Goal: Information Seeking & Learning: Learn about a topic

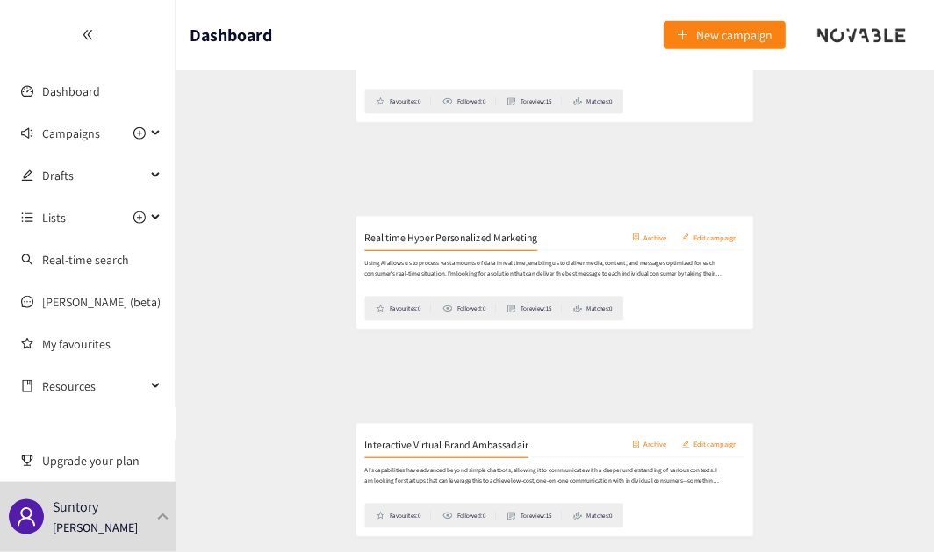
scroll to position [1037, 0]
click at [403, 209] on h2 "Real time Hyper Personalized Marketing" at bounding box center [379, 210] width 293 height 25
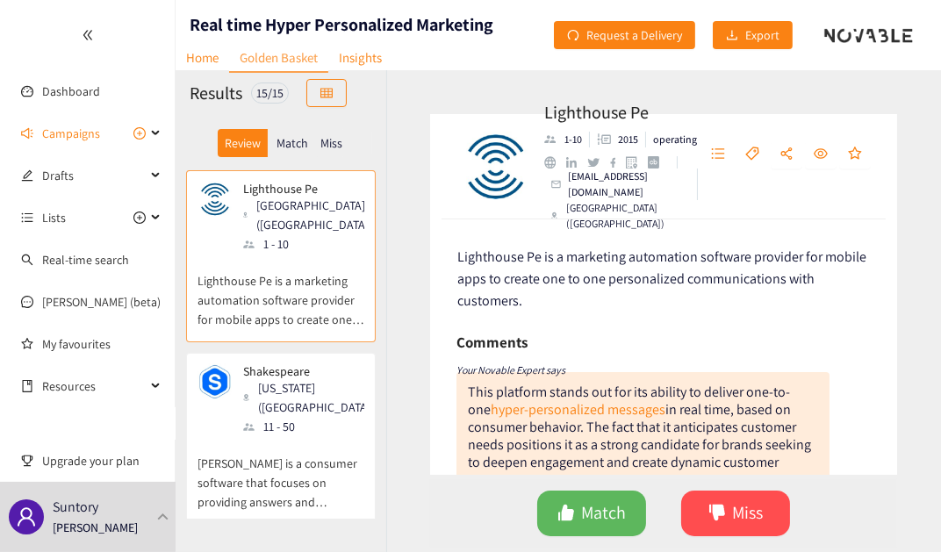
scroll to position [159, 0]
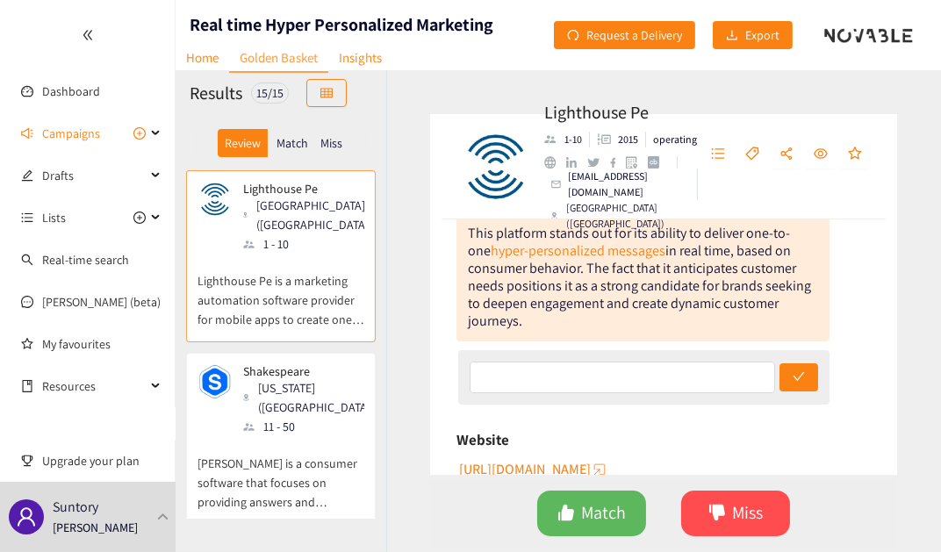
click at [263, 436] on p "[PERSON_NAME] is a consumer software that focuses on providing answers and mark…" at bounding box center [281, 474] width 167 height 76
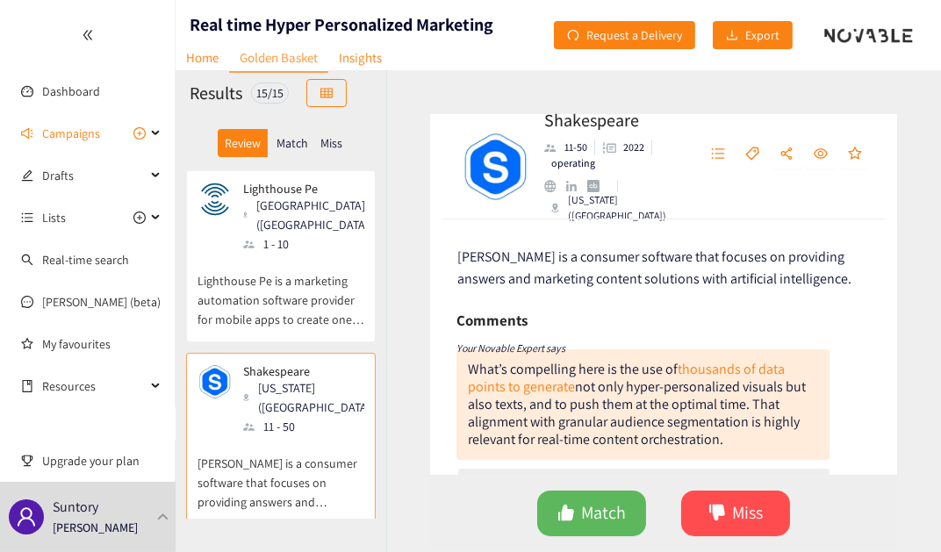
click at [294, 254] on p "Lighthouse Pe is a marketing automation software provider for mobile apps to cr…" at bounding box center [281, 292] width 167 height 76
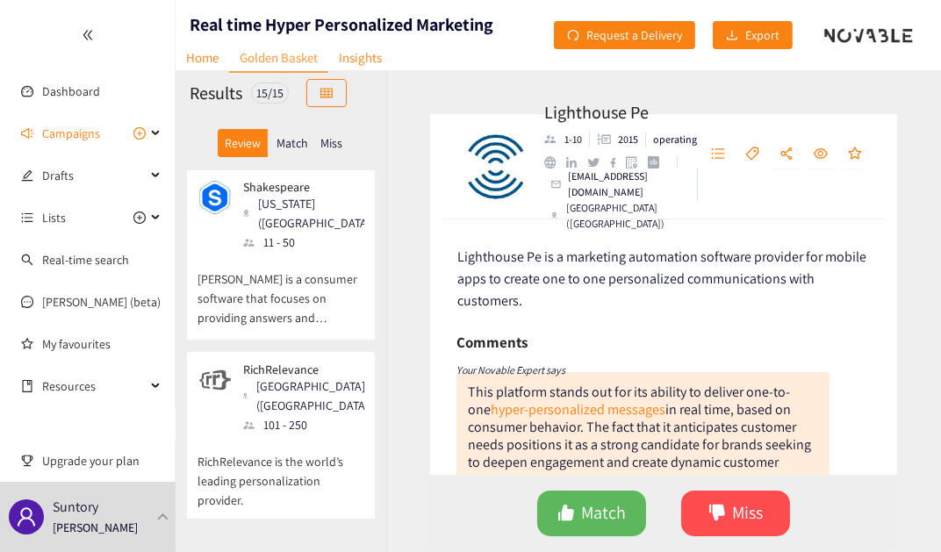
scroll to position [79, 0]
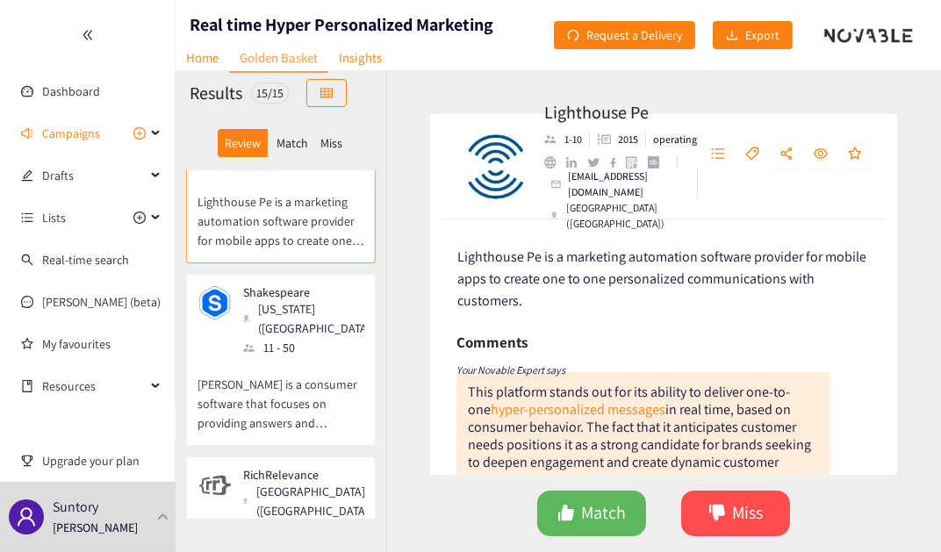
click at [282, 482] on div "[GEOGRAPHIC_DATA] ([GEOGRAPHIC_DATA])" at bounding box center [309, 501] width 132 height 39
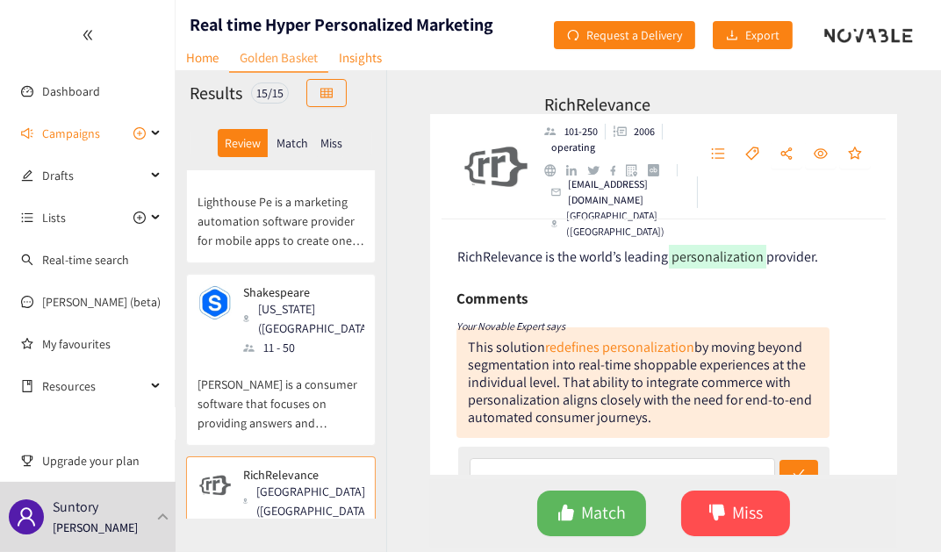
scroll to position [319, 0]
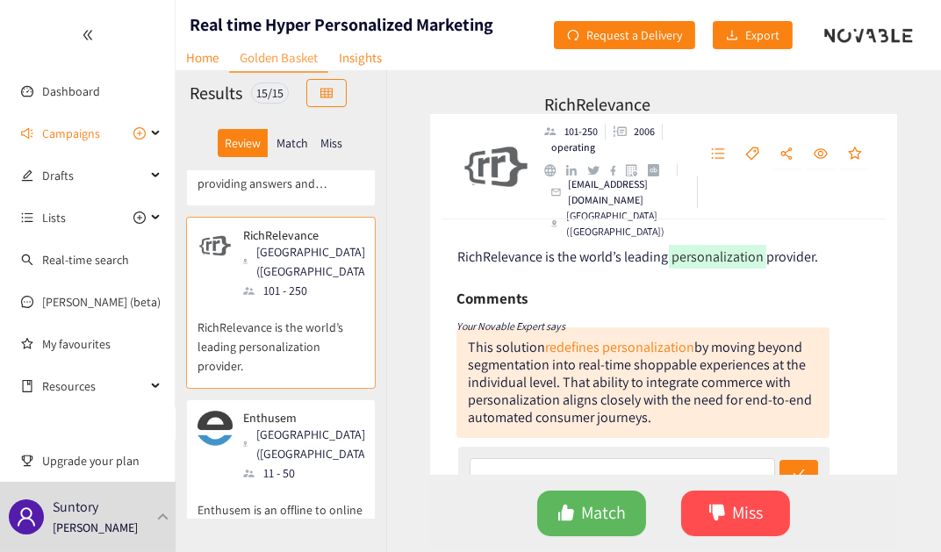
click at [319, 464] on div "11 - 50" at bounding box center [309, 473] width 132 height 19
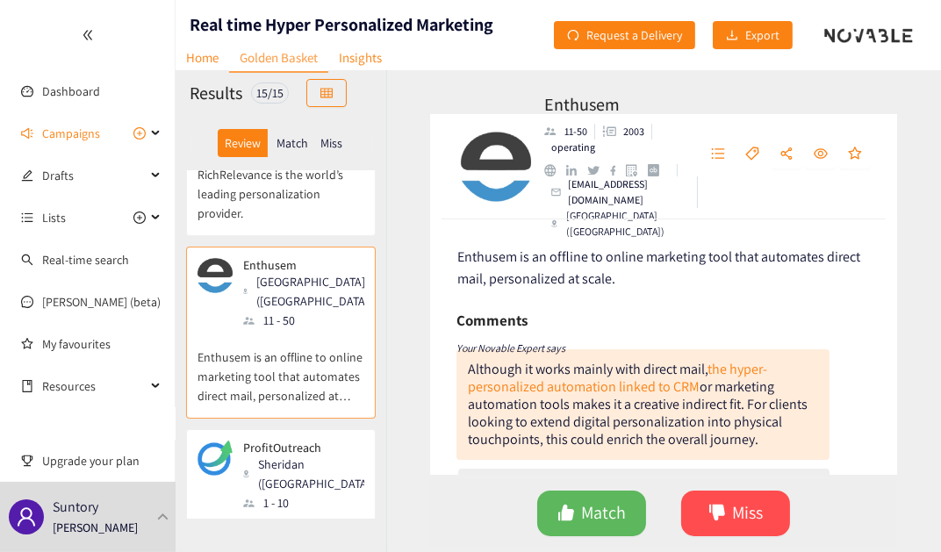
scroll to position [478, 0]
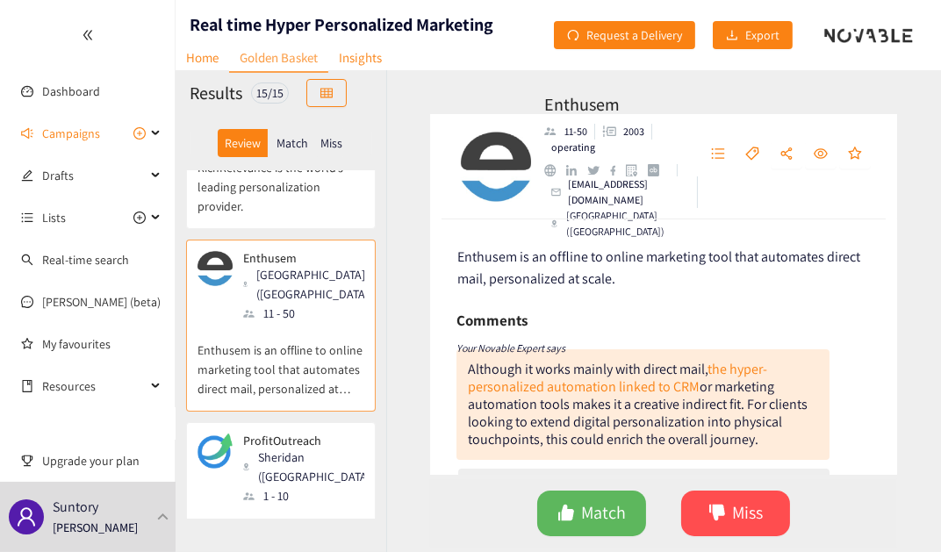
click at [267, 448] on div "Sheridan ([GEOGRAPHIC_DATA])" at bounding box center [309, 467] width 132 height 39
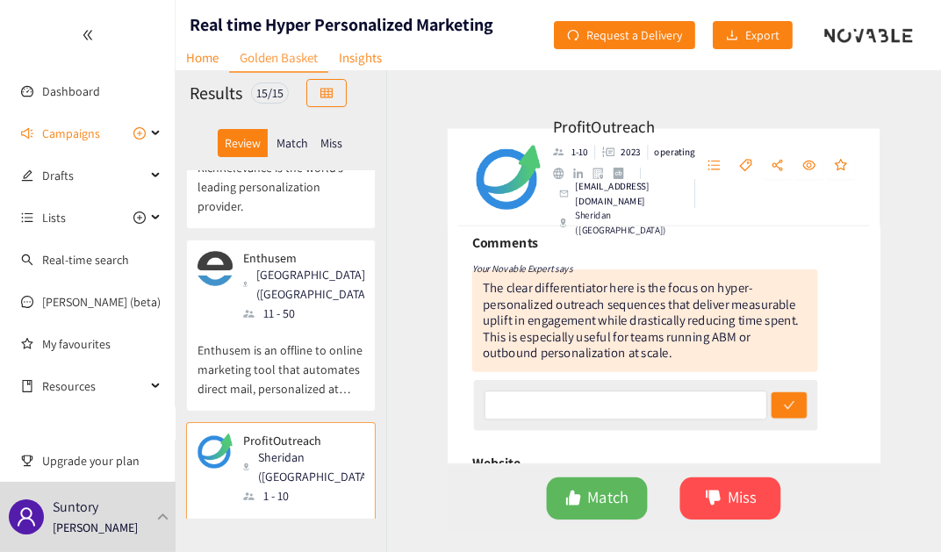
scroll to position [159, 0]
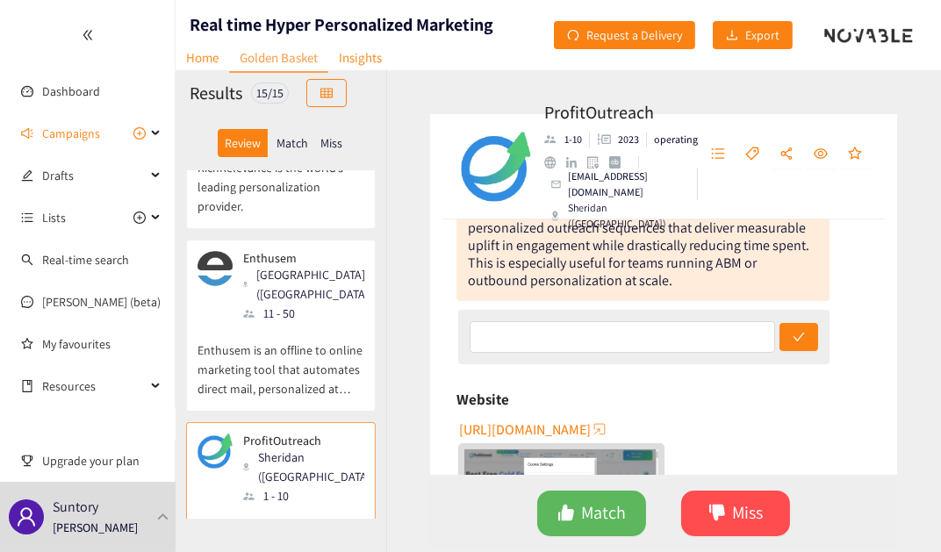
click at [543, 427] on span "[URL][DOMAIN_NAME]" at bounding box center [525, 430] width 132 height 22
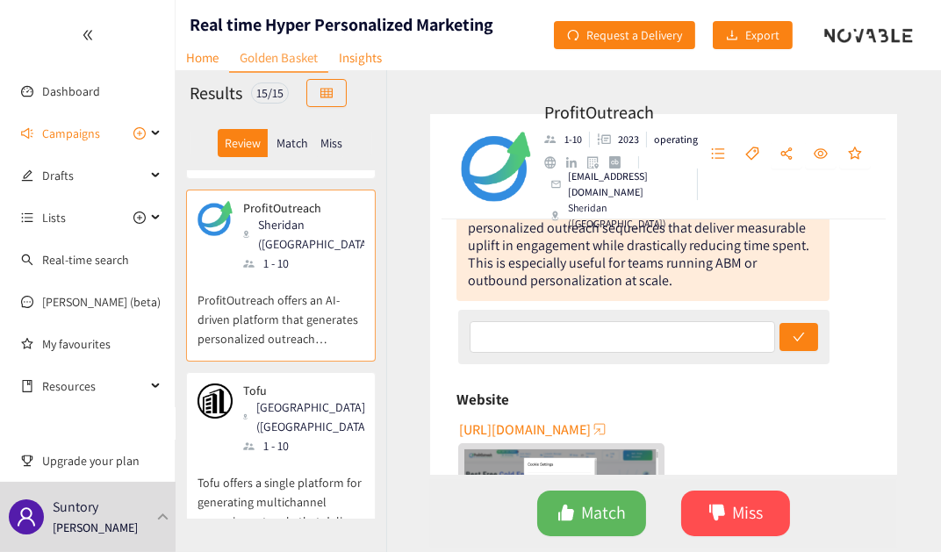
scroll to position [718, 0]
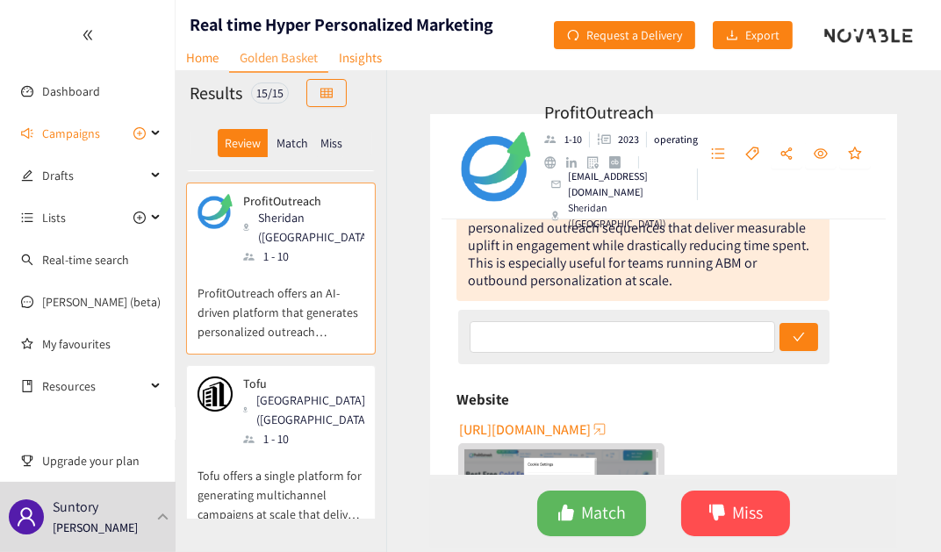
click at [258, 449] on p "Tofu offers a single platform for generating multichannel campaigns at scale th…" at bounding box center [281, 487] width 167 height 76
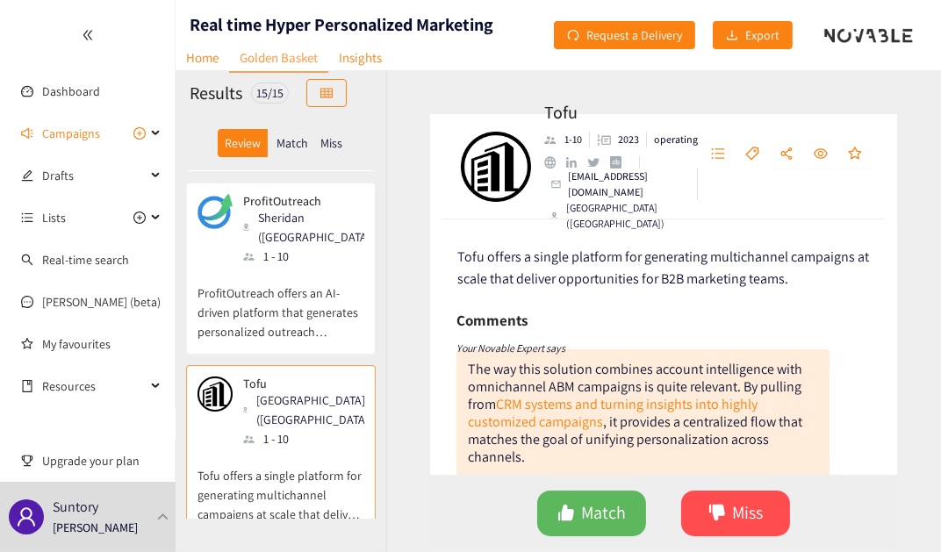
click at [478, 104] on div "Tofu 1-10 2023 operating [EMAIL_ADDRESS][DOMAIN_NAME] [GEOGRAPHIC_DATA] ([GEOGR…" at bounding box center [663, 311] width 555 height 482
click at [744, 40] on button "Export" at bounding box center [753, 35] width 80 height 28
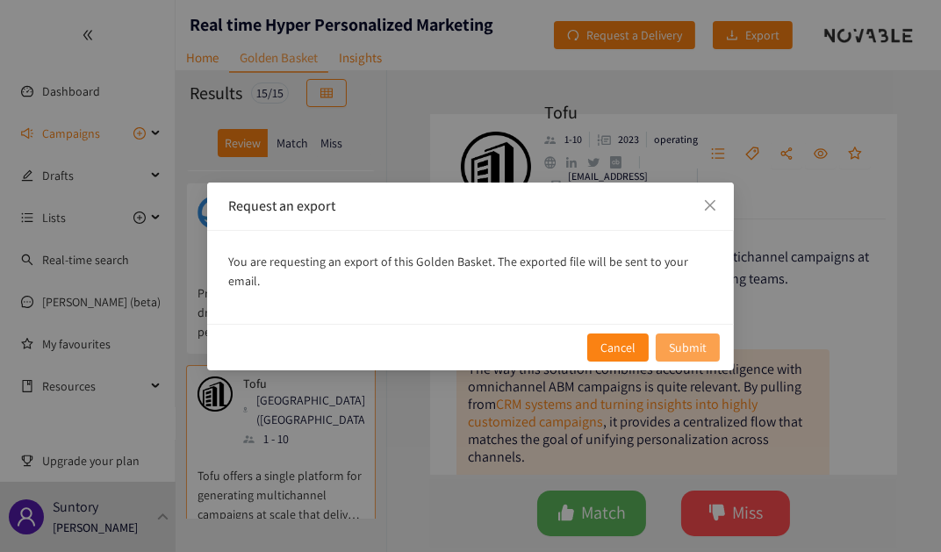
click at [699, 338] on span "Submit" at bounding box center [688, 347] width 38 height 19
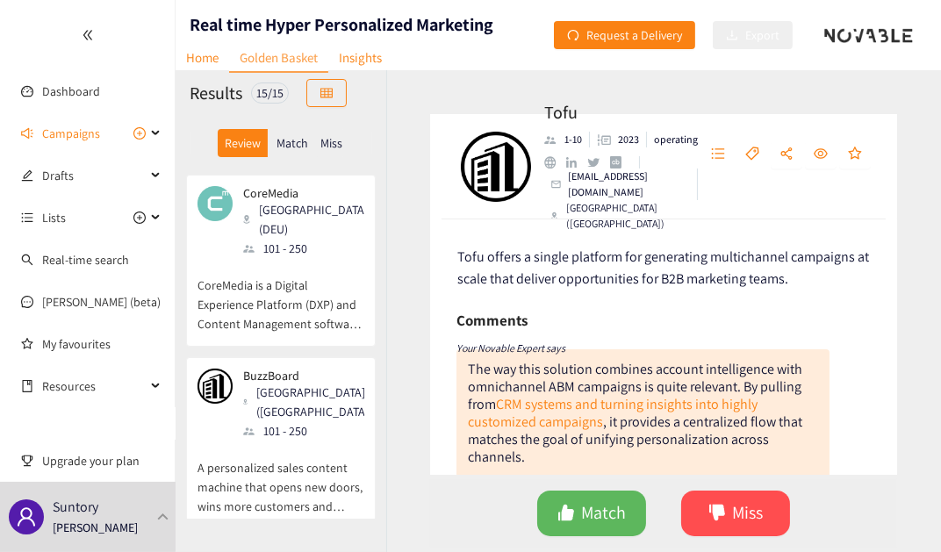
scroll to position [2071, 0]
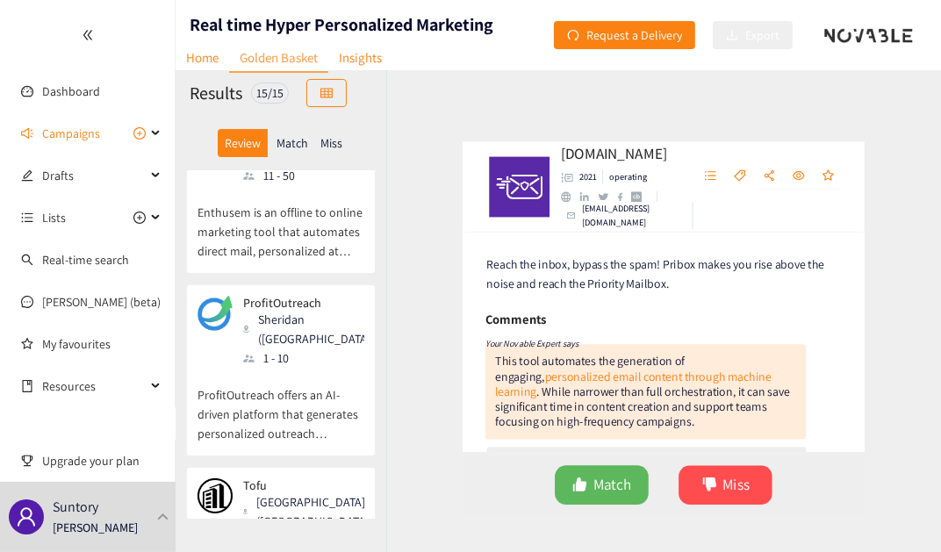
scroll to position [315, 0]
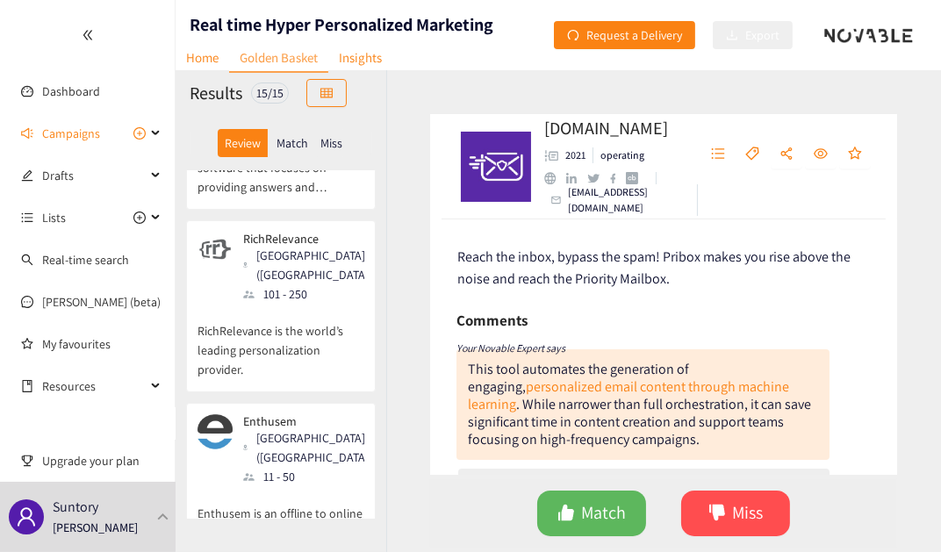
click at [310, 304] on p "RichRelevance is the world’s leading personalization provider." at bounding box center [281, 342] width 167 height 76
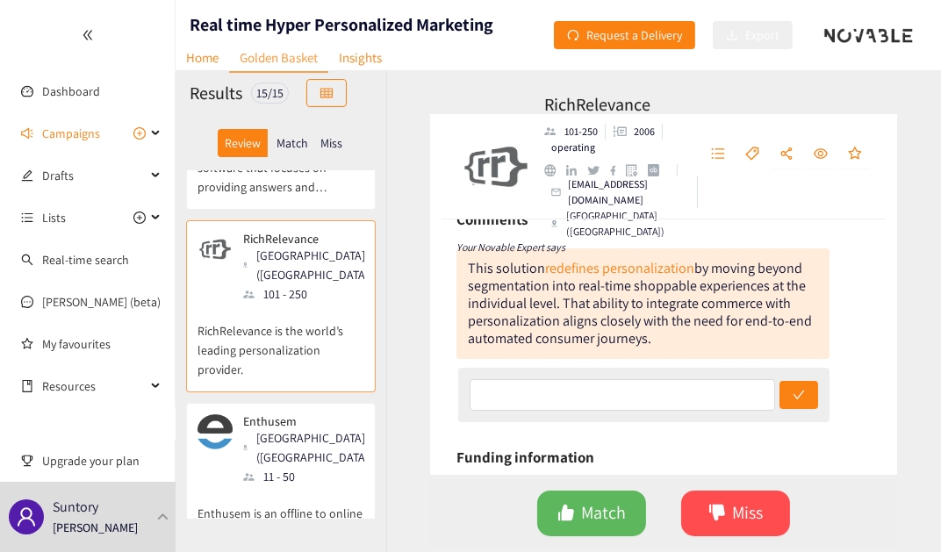
scroll to position [319, 0]
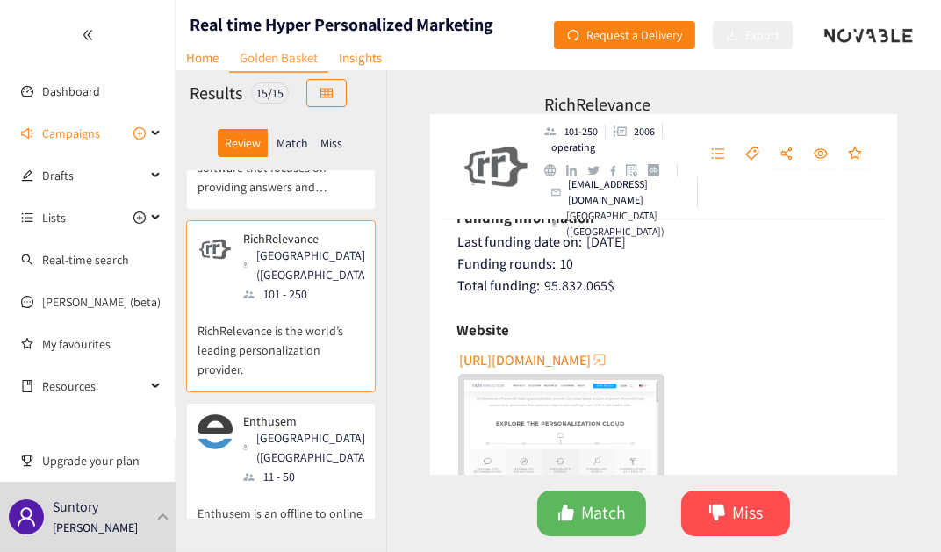
click at [561, 356] on span "[URL][DOMAIN_NAME]" at bounding box center [525, 360] width 132 height 22
drag, startPoint x: 536, startPoint y: 111, endPoint x: 668, endPoint y: 122, distance: 133.1
click at [668, 122] on div "RichRelevance 101-250 2006 operating [EMAIL_ADDRESS][DOMAIN_NAME] [GEOGRAPHIC_D…" at bounding box center [663, 311] width 555 height 482
copy h2 "RichRelevance"
drag, startPoint x: 249, startPoint y: 357, endPoint x: 303, endPoint y: 357, distance: 53.6
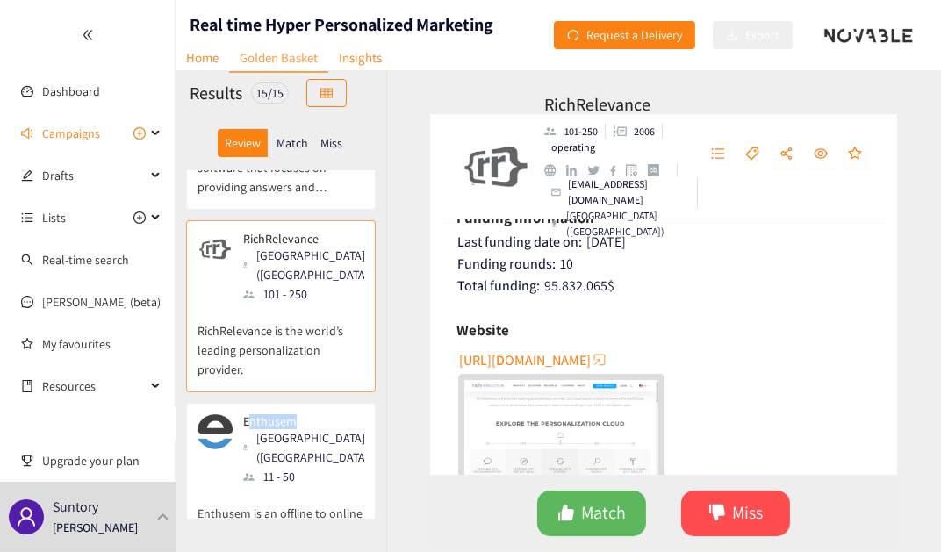
click at [303, 414] on p "Enthusem" at bounding box center [303, 421] width 121 height 14
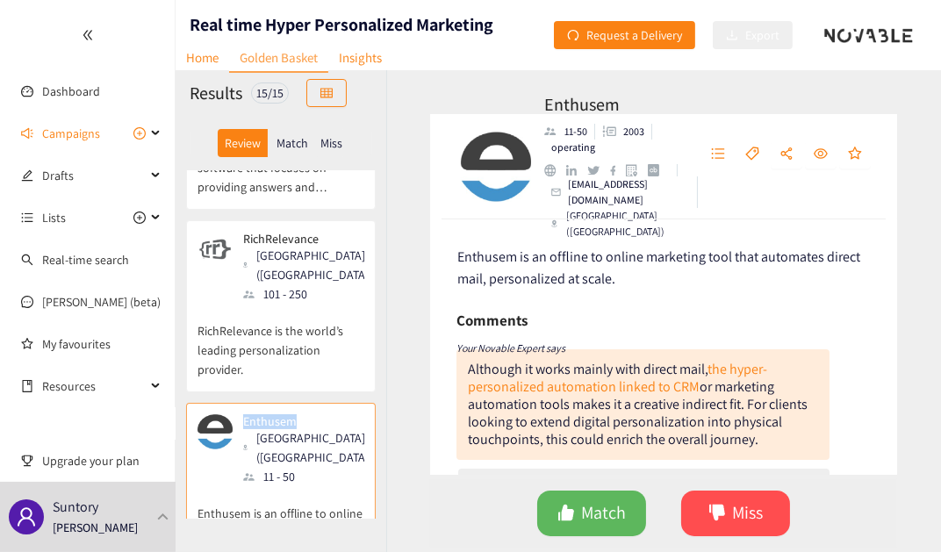
click at [296, 414] on div "Enthusem [GEOGRAPHIC_DATA] ([GEOGRAPHIC_DATA]) 11 - 50" at bounding box center [299, 450] width 132 height 72
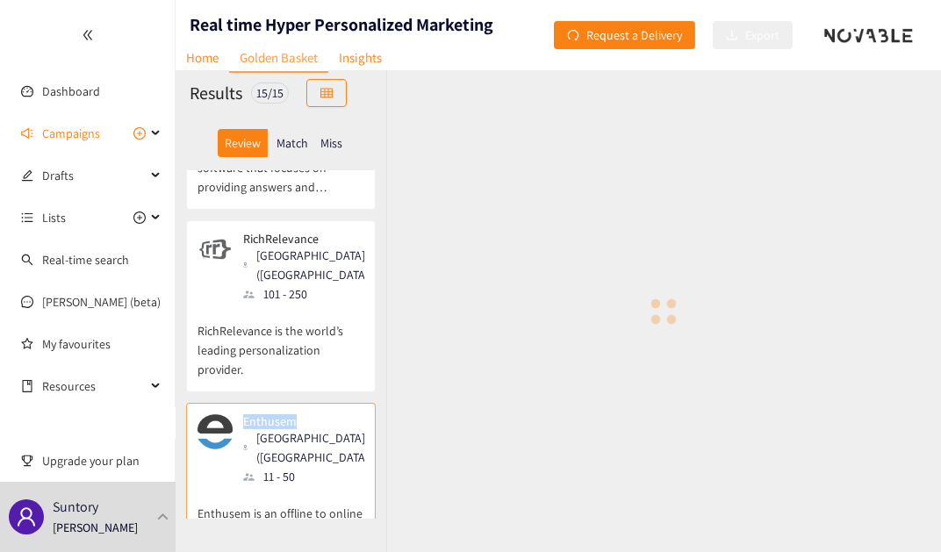
copy p "Enthusem"
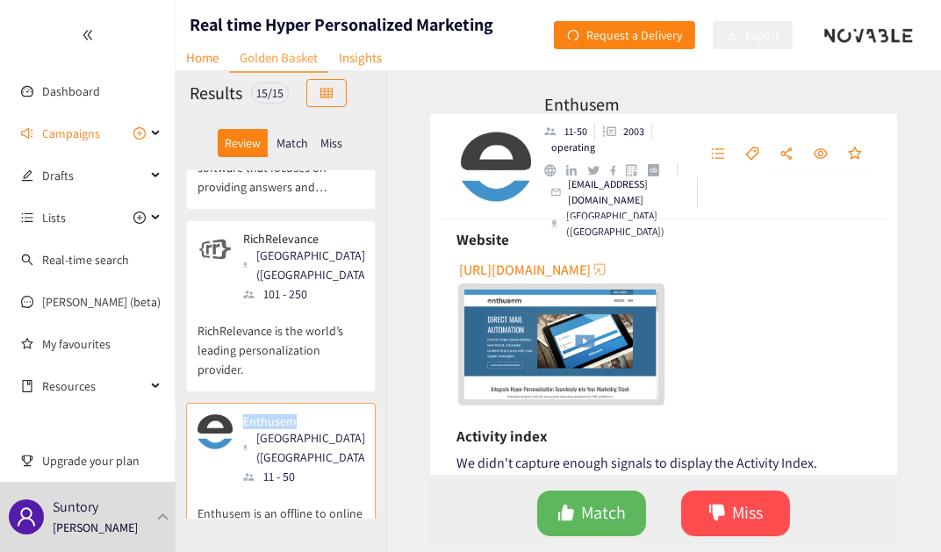
click at [591, 275] on span "[URL][DOMAIN_NAME]" at bounding box center [525, 270] width 132 height 22
click at [723, 521] on icon "dislike" at bounding box center [718, 513] width 18 height 18
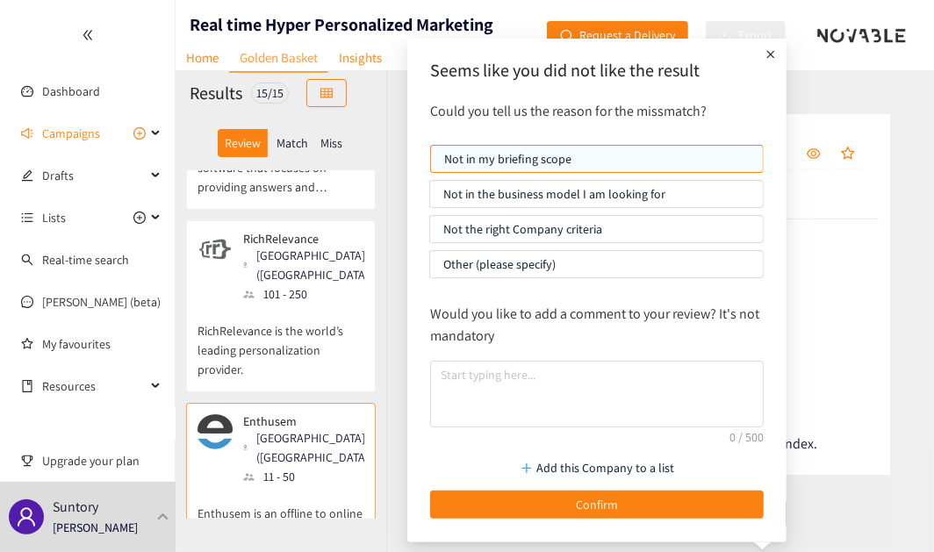
click at [521, 226] on p "Not the right Company criteria" at bounding box center [596, 229] width 306 height 26
click at [430, 234] on input "Not the right Company criteria" at bounding box center [430, 234] width 0 height 0
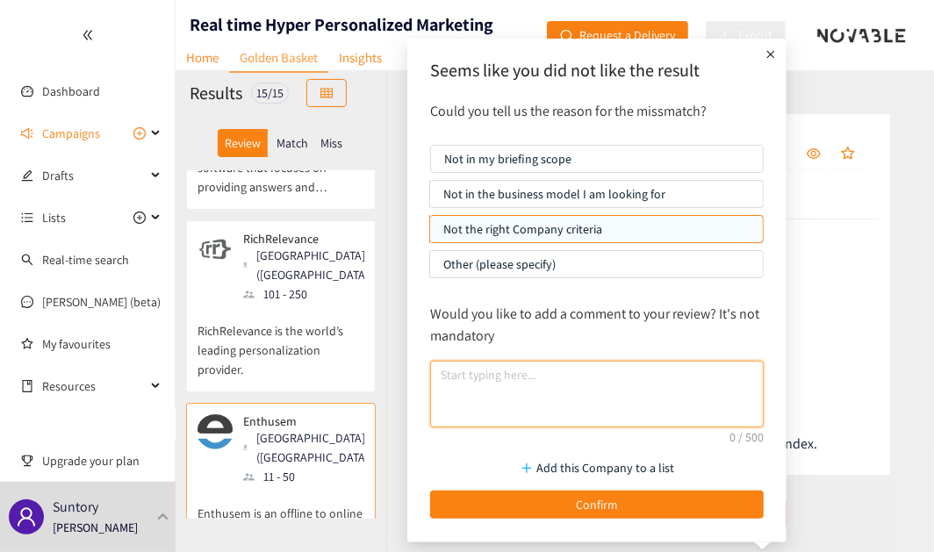
click at [541, 382] on textarea at bounding box center [597, 394] width 334 height 67
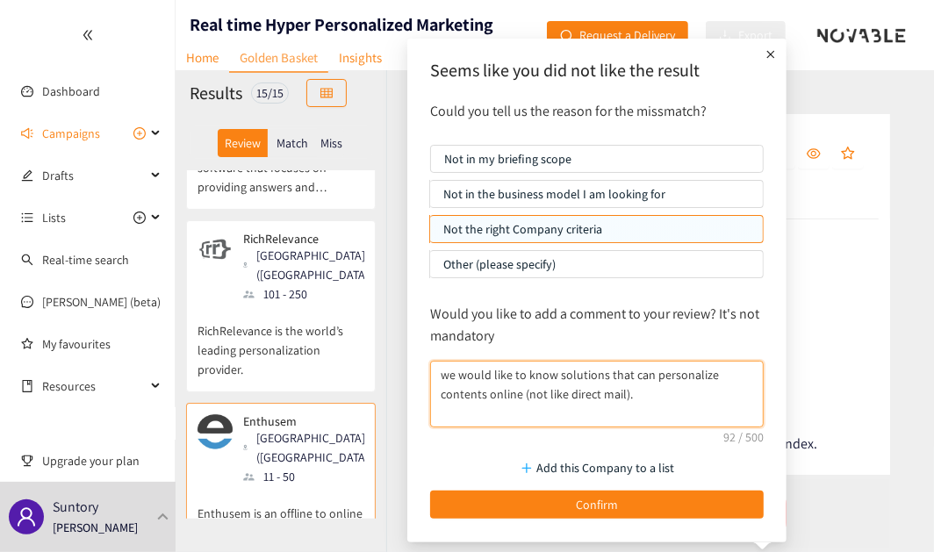
drag, startPoint x: 659, startPoint y: 392, endPoint x: 373, endPoint y: 369, distance: 287.1
click at [373, 369] on body "We value your privacy We use cookies to enhance your browsing experience, serve…" at bounding box center [467, 276] width 934 height 552
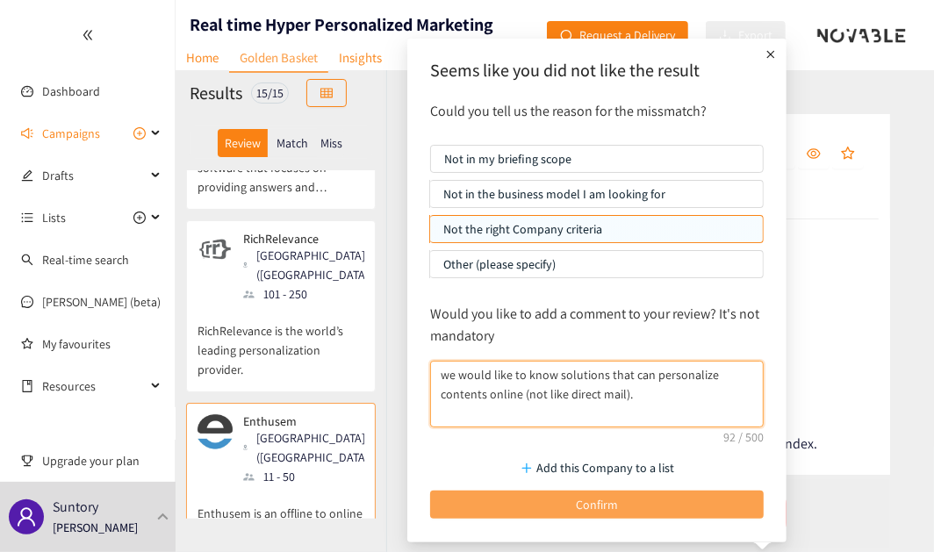
type textarea "we would like to know solutions that can personalize contents online (not like …"
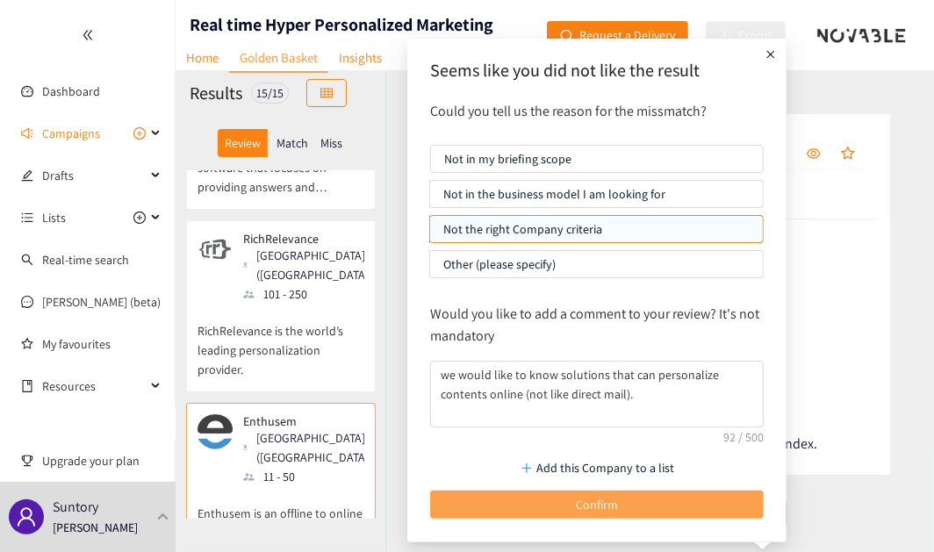
click at [594, 500] on span "Confirm" at bounding box center [597, 504] width 42 height 19
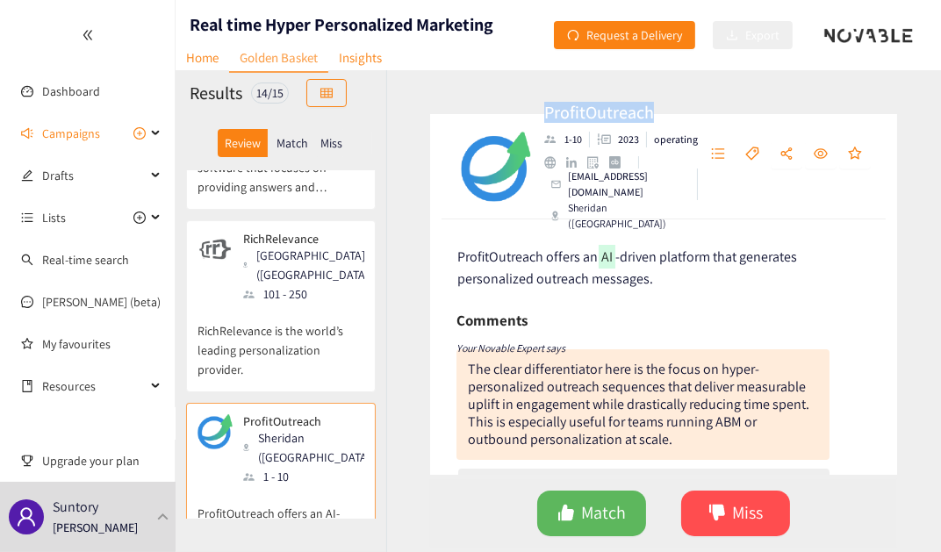
drag, startPoint x: 537, startPoint y: 129, endPoint x: 670, endPoint y: 126, distance: 132.6
click at [670, 126] on div "ProfitOutreach 1-10 2023 operating [EMAIL_ADDRESS][DOMAIN_NAME] Sheridan ([GEOG…" at bounding box center [663, 166] width 467 height 105
copy h2 "ProfitOutreach"
click at [313, 414] on p "ProfitOutreach" at bounding box center [303, 421] width 121 height 14
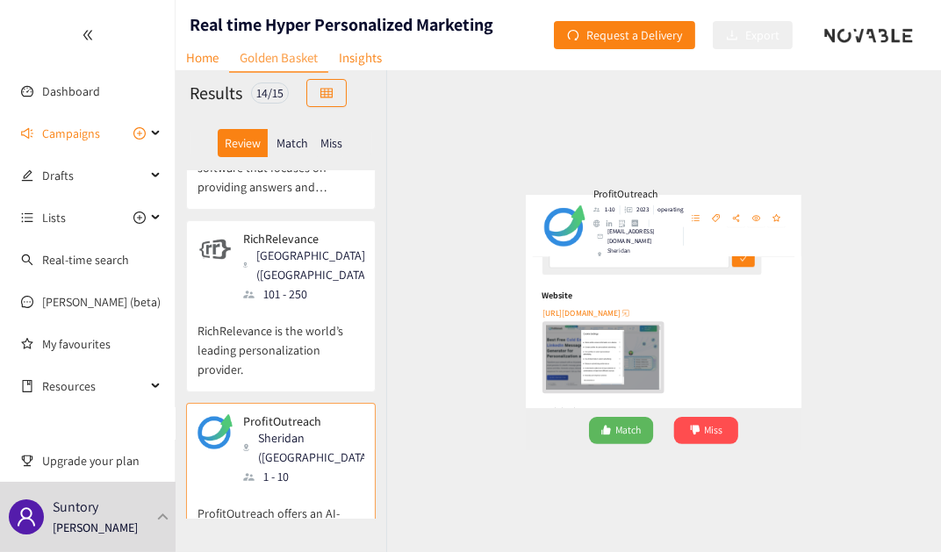
scroll to position [319, 0]
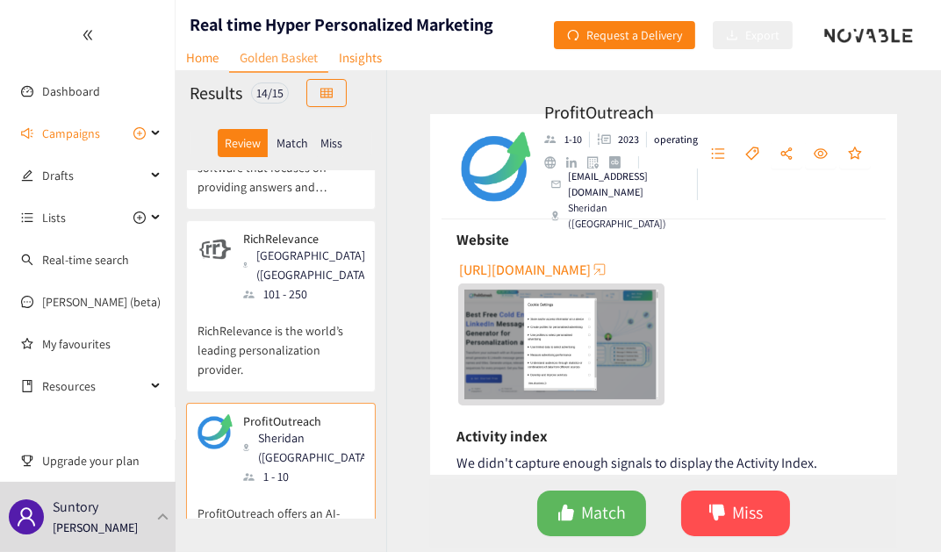
click at [572, 263] on span "[URL][DOMAIN_NAME]" at bounding box center [525, 270] width 132 height 22
click at [759, 506] on span "Miss" at bounding box center [748, 513] width 31 height 27
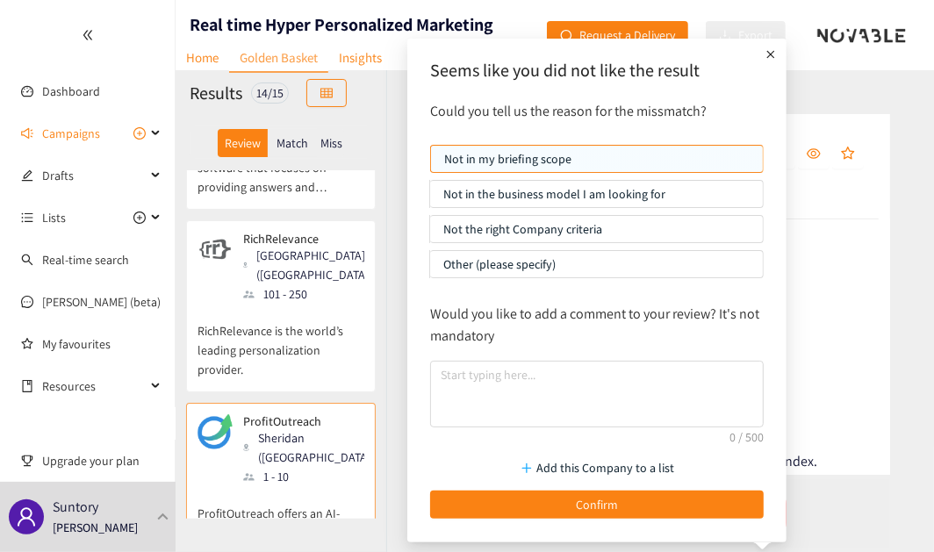
click at [514, 226] on p "Not the right Company criteria" at bounding box center [596, 229] width 306 height 26
click at [430, 234] on input "Not the right Company criteria" at bounding box center [430, 234] width 0 height 0
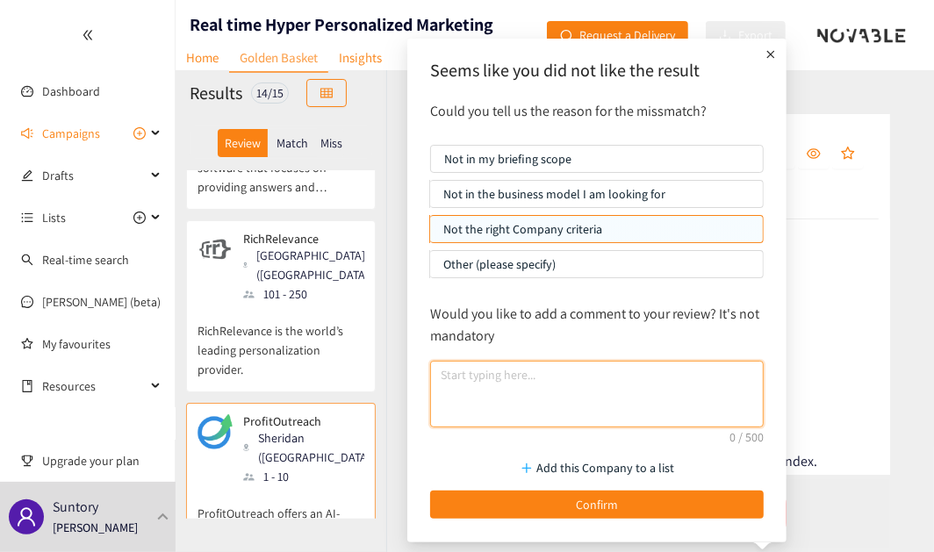
click at [572, 384] on textarea at bounding box center [597, 394] width 334 height 67
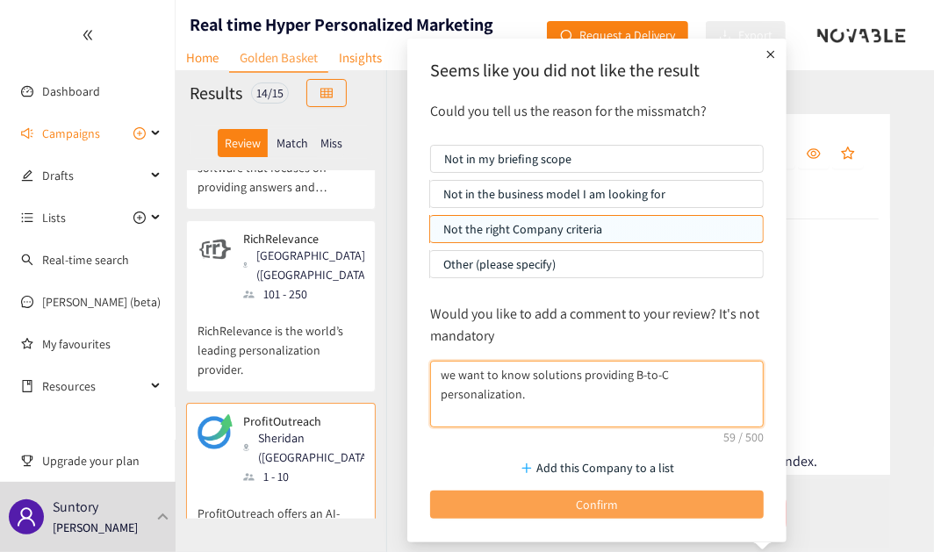
type textarea "we want to know solutions providing B-to-C personalization."
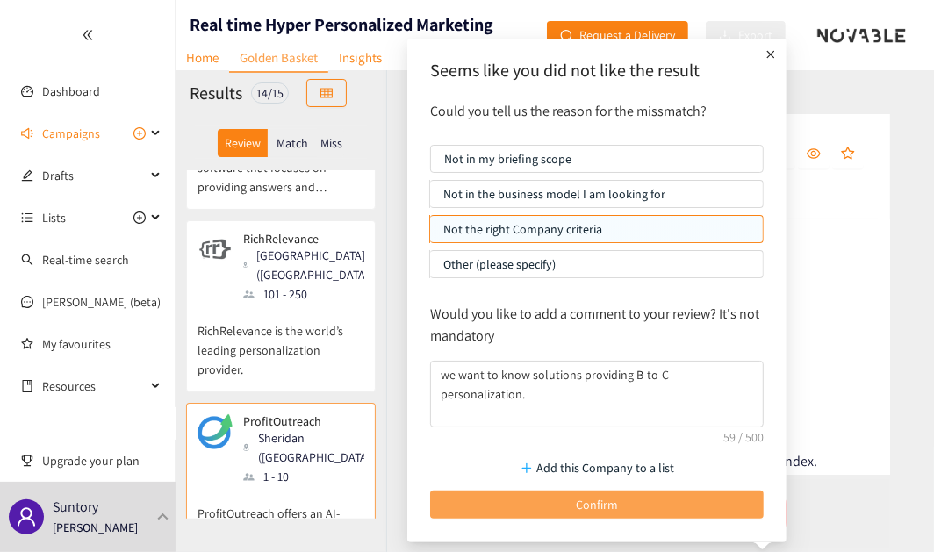
click at [604, 500] on span "Confirm" at bounding box center [597, 504] width 42 height 19
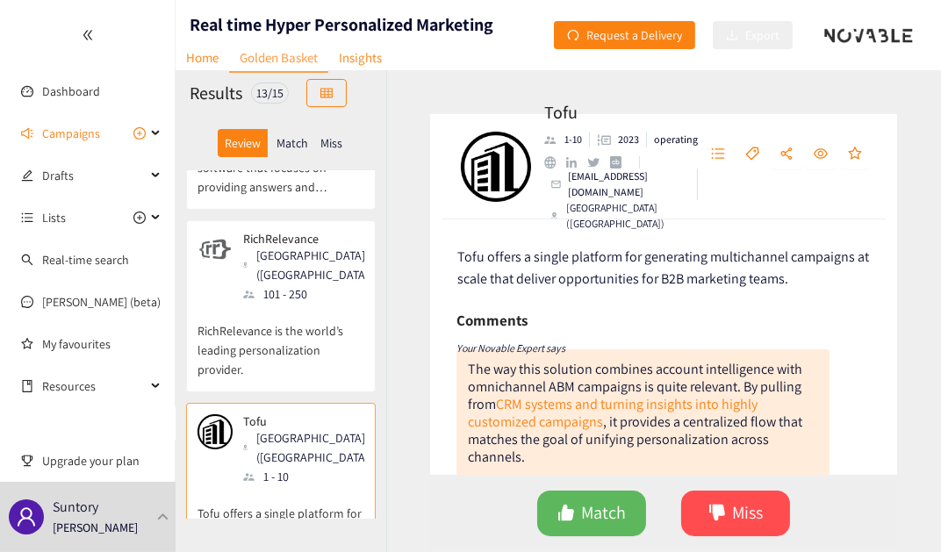
scroll to position [239, 0]
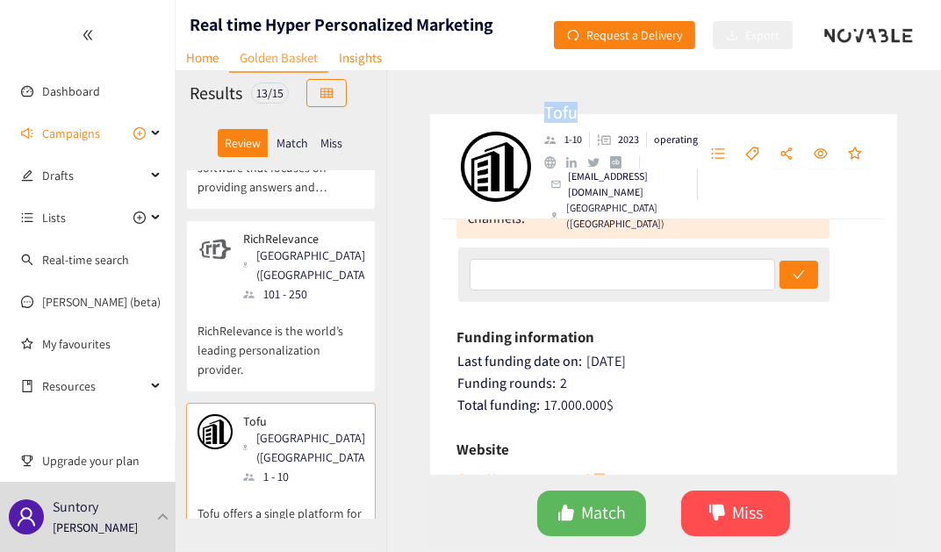
drag, startPoint x: 543, startPoint y: 126, endPoint x: 580, endPoint y: 129, distance: 37.8
click at [580, 129] on div "Tofu 1-10 2023 operating [EMAIL_ADDRESS][DOMAIN_NAME] [GEOGRAPHIC_DATA] ([GEOGR…" at bounding box center [663, 166] width 467 height 105
copy h2 "Tofu"
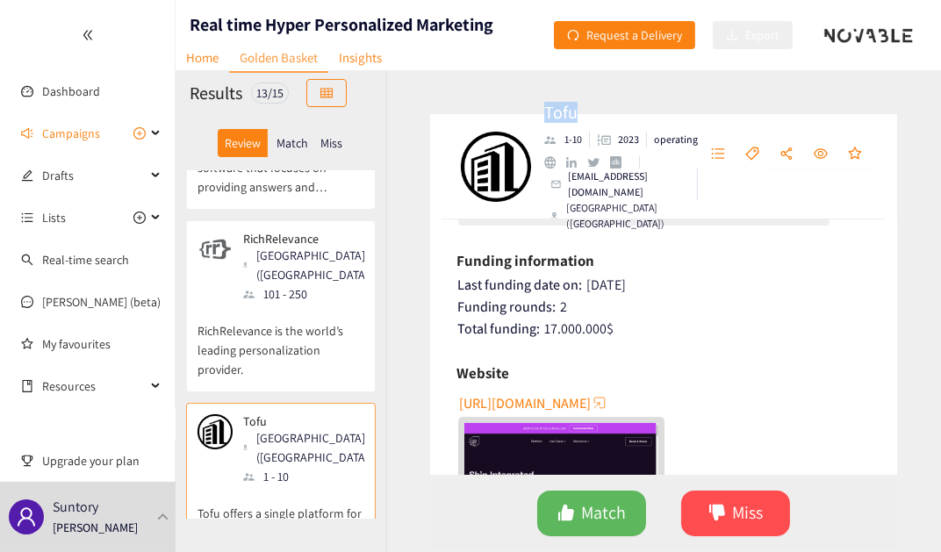
scroll to position [399, 0]
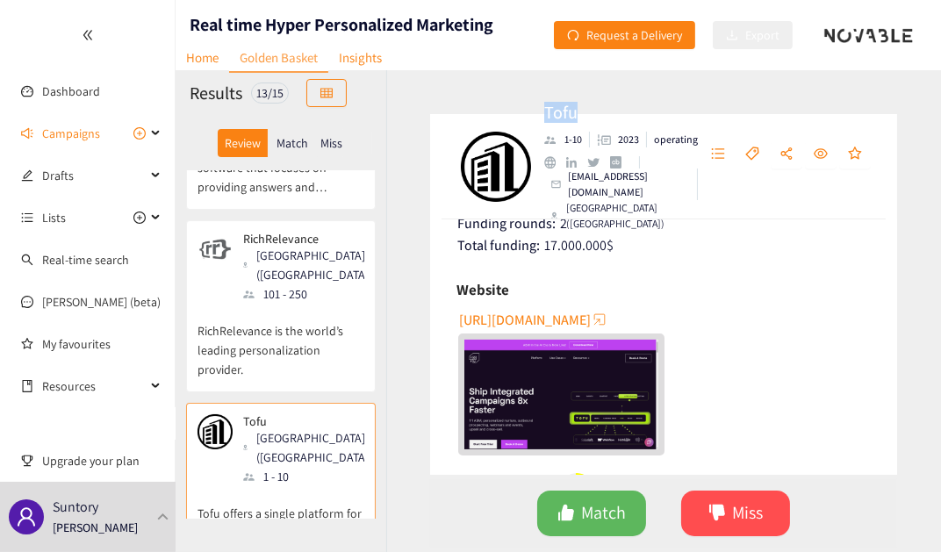
click at [542, 322] on span "[URL][DOMAIN_NAME]" at bounding box center [525, 320] width 132 height 22
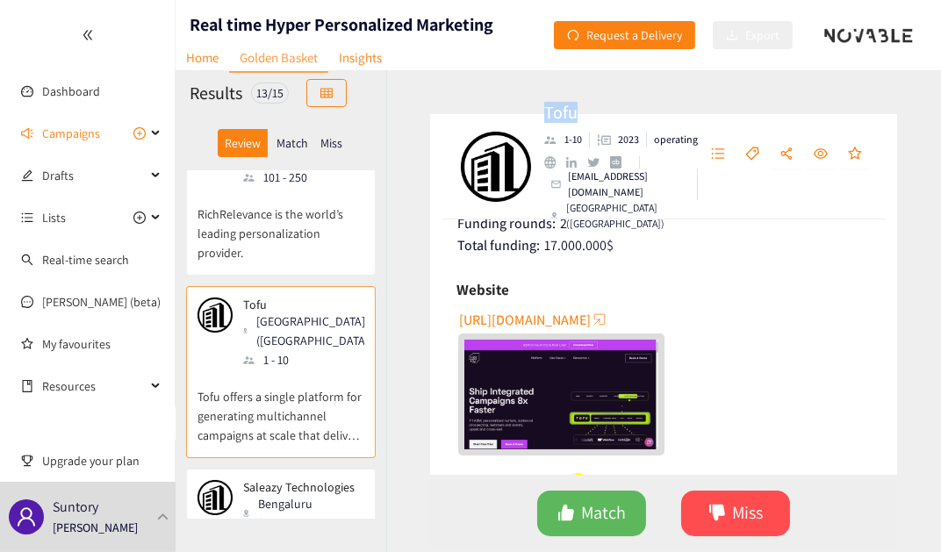
scroll to position [555, 0]
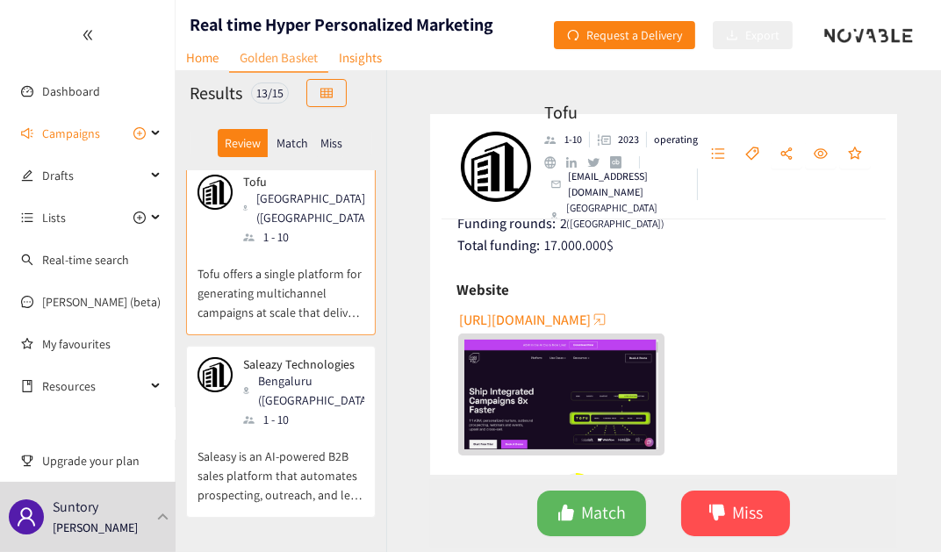
click at [275, 371] on div "Bengaluru ([GEOGRAPHIC_DATA])" at bounding box center [309, 390] width 132 height 39
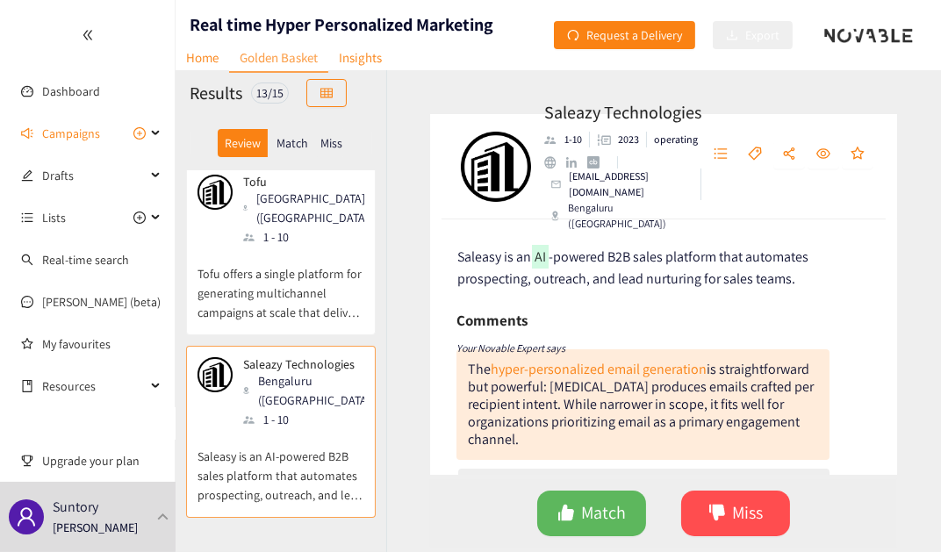
scroll to position [635, 0]
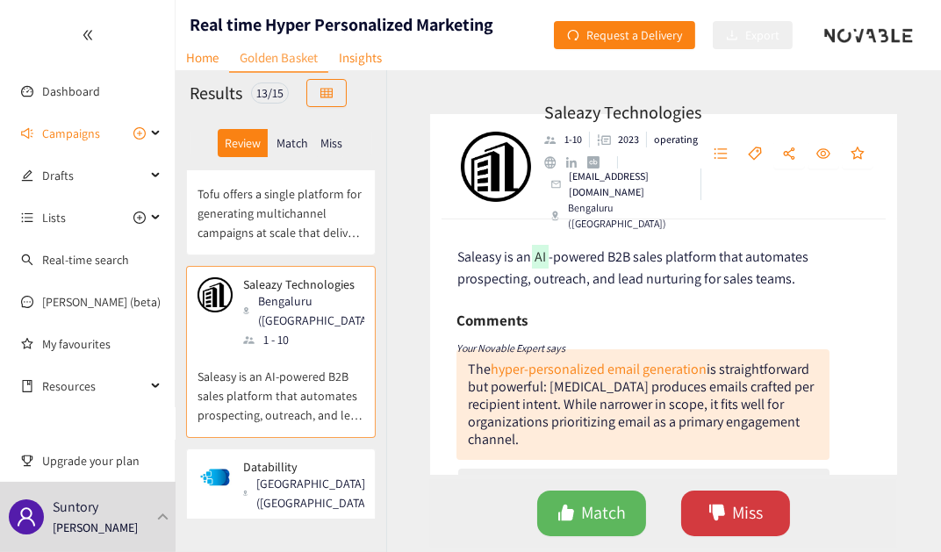
click at [752, 503] on span "Miss" at bounding box center [748, 513] width 31 height 27
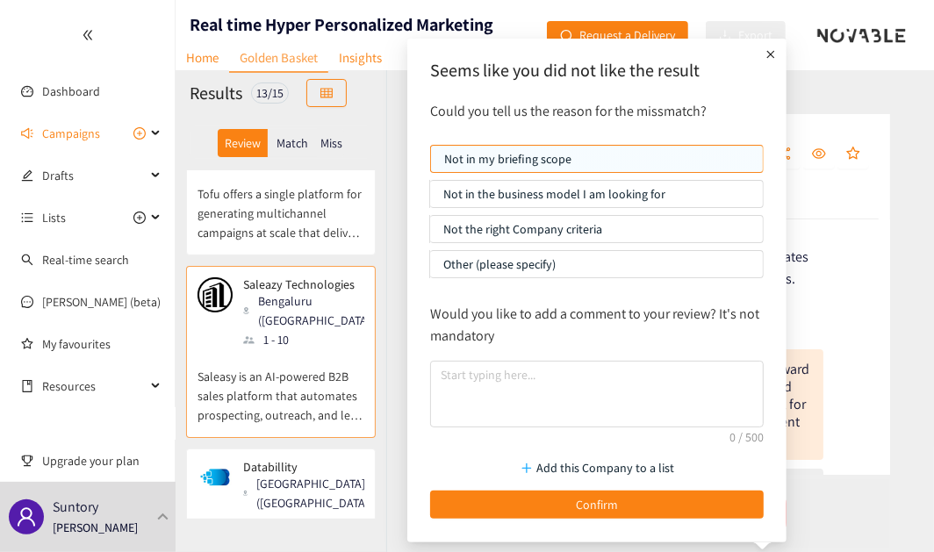
click at [529, 227] on p "Not the right Company criteria" at bounding box center [596, 229] width 306 height 26
click at [430, 234] on input "Not the right Company criteria" at bounding box center [430, 234] width 0 height 0
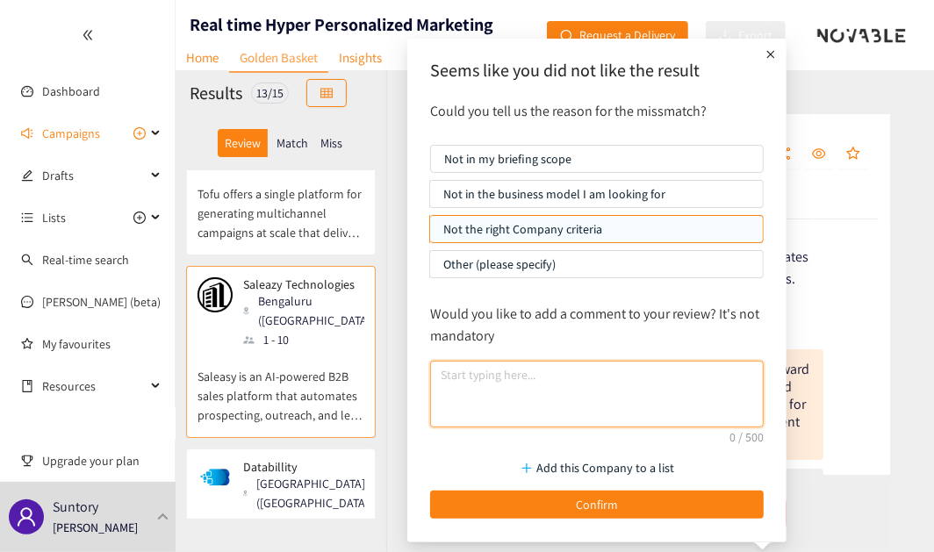
click at [552, 378] on textarea at bounding box center [597, 394] width 334 height 67
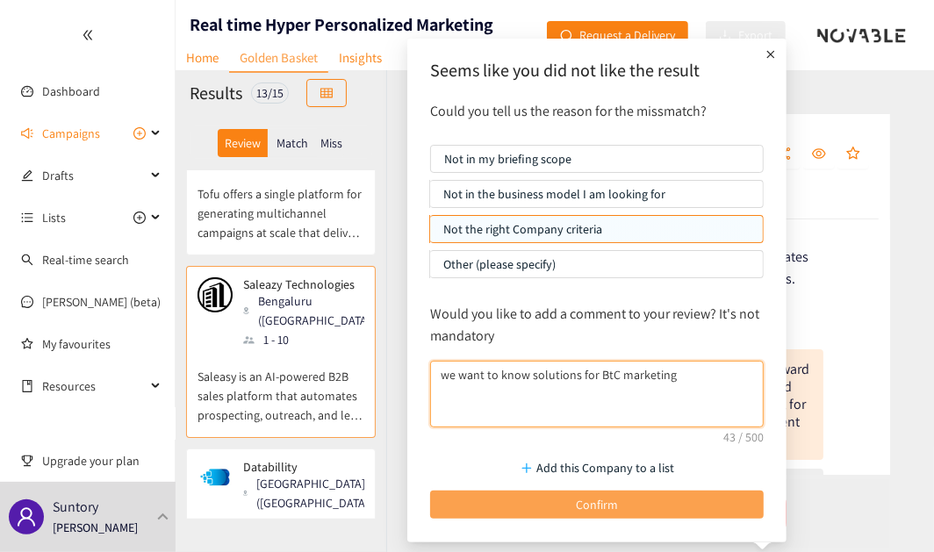
type textarea "we want to know solutions for BtC marketing"
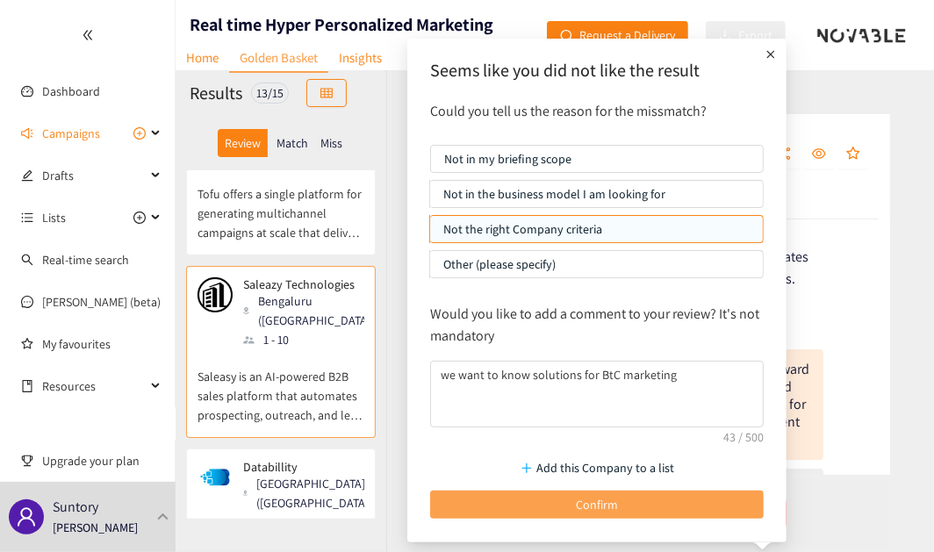
click at [630, 491] on button "Confirm" at bounding box center [597, 505] width 334 height 28
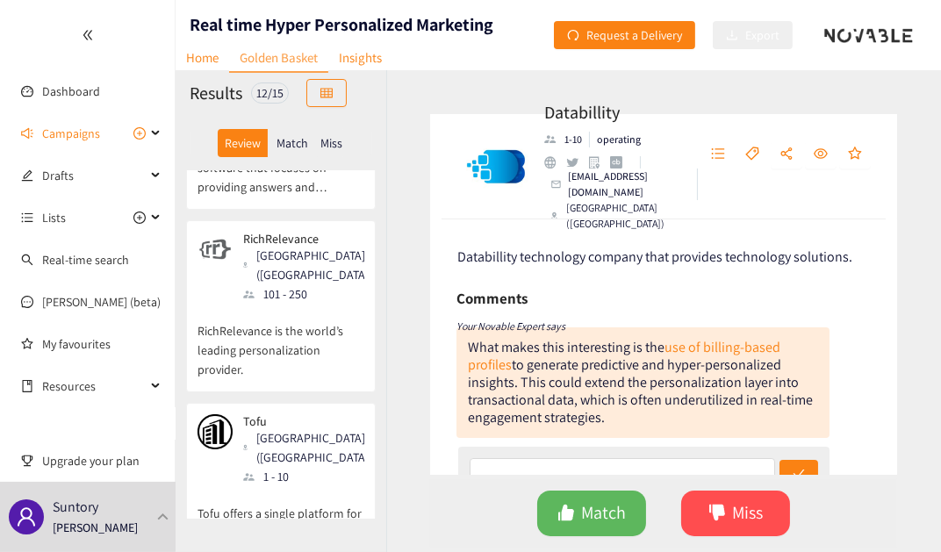
scroll to position [319, 0]
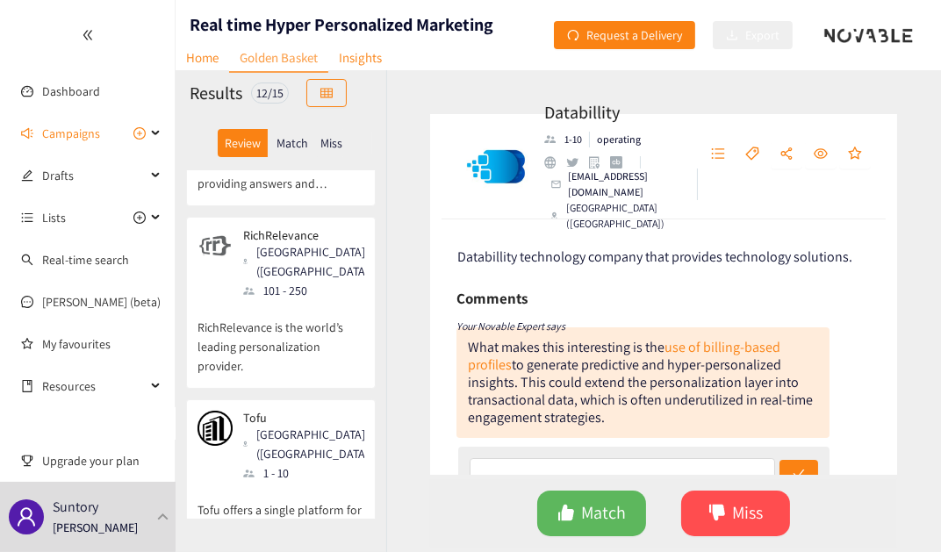
click at [318, 300] on p "RichRelevance is the world’s leading personalization provider." at bounding box center [281, 338] width 167 height 76
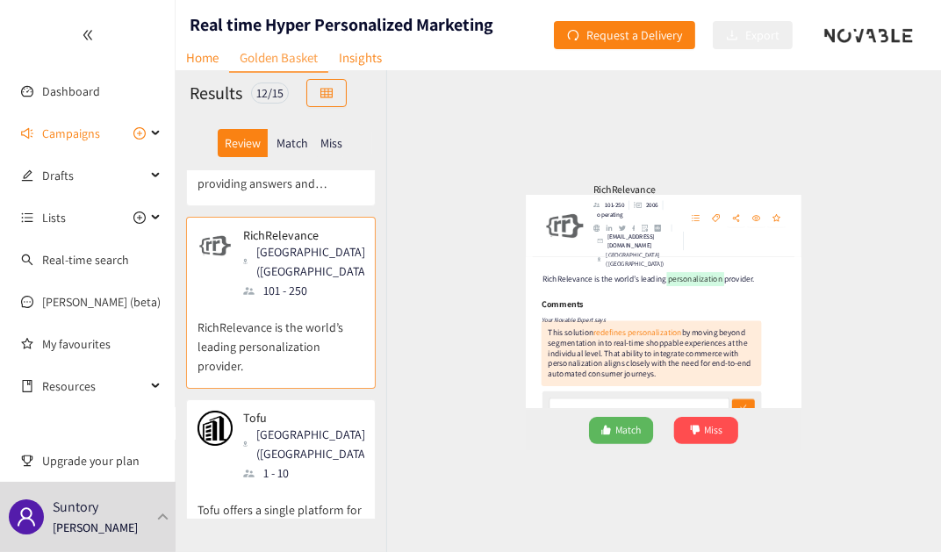
click at [312, 425] on div "[GEOGRAPHIC_DATA] ([GEOGRAPHIC_DATA])" at bounding box center [309, 444] width 132 height 39
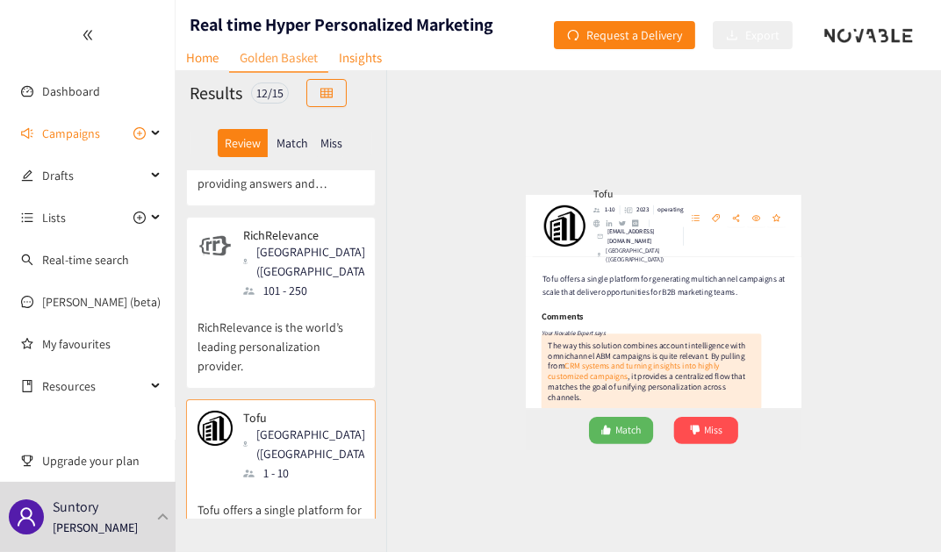
scroll to position [478, 0]
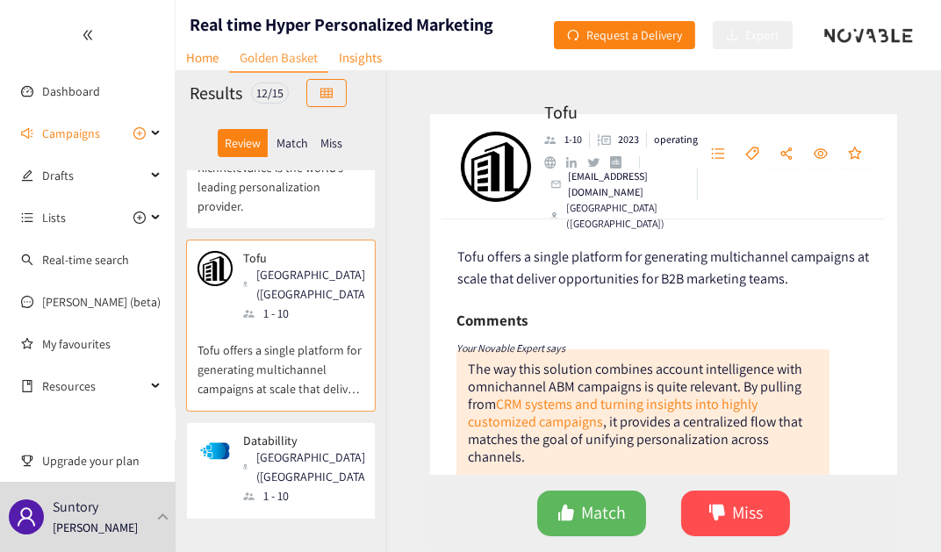
click at [312, 434] on p "Databillity" at bounding box center [303, 441] width 121 height 14
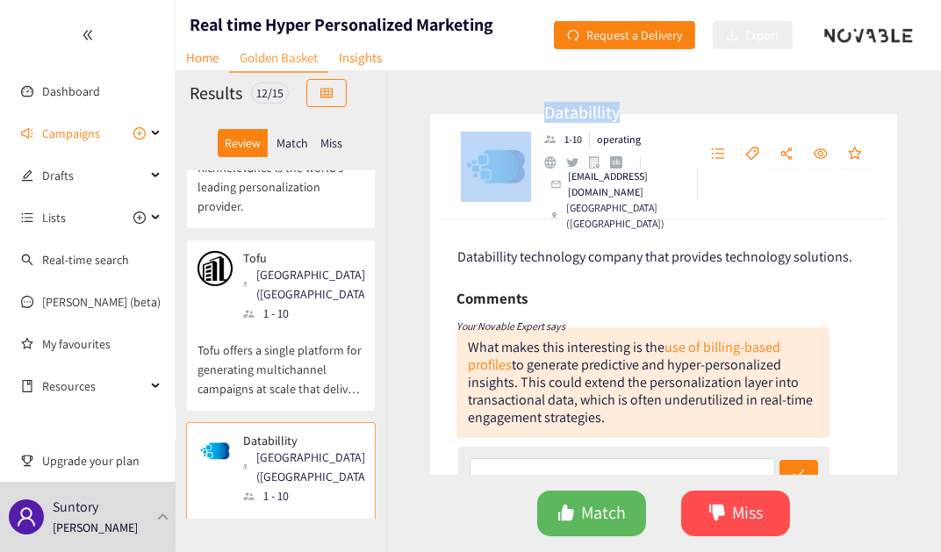
drag, startPoint x: 558, startPoint y: 130, endPoint x: 635, endPoint y: 132, distance: 76.4
click at [635, 132] on div "Databillity 1-10 operating [EMAIL_ADDRESS][DOMAIN_NAME] [GEOGRAPHIC_DATA] ([GEO…" at bounding box center [663, 166] width 467 height 105
copy div "Databillity"
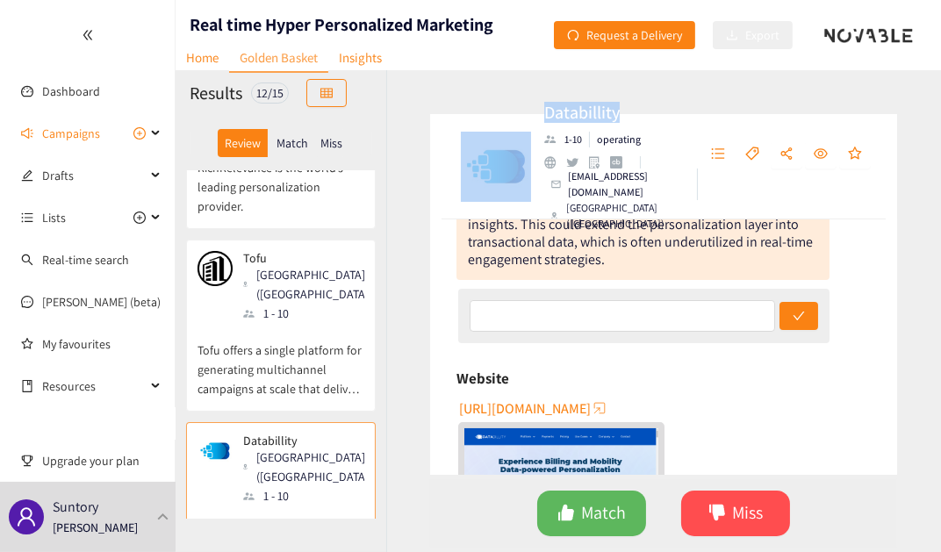
scroll to position [159, 0]
click at [591, 409] on span "[URL][DOMAIN_NAME]" at bounding box center [525, 408] width 132 height 22
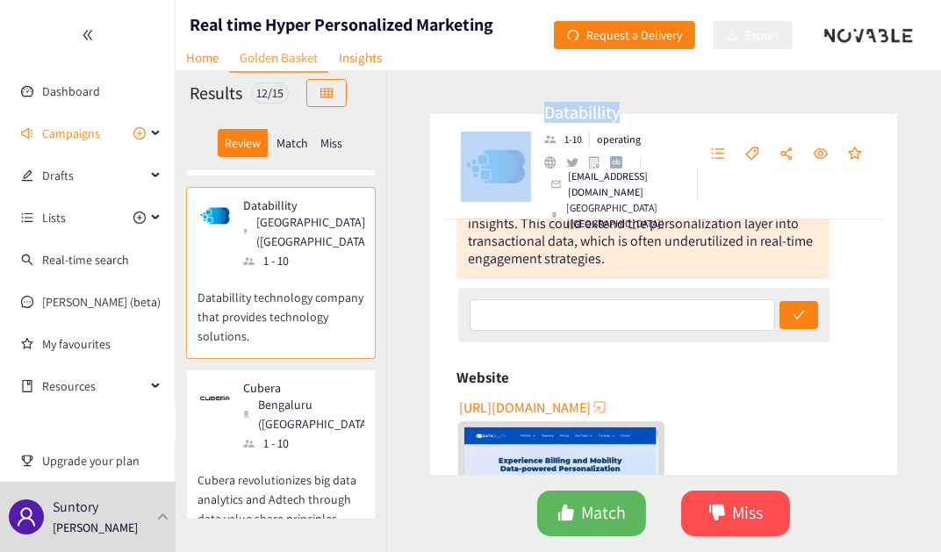
scroll to position [718, 0]
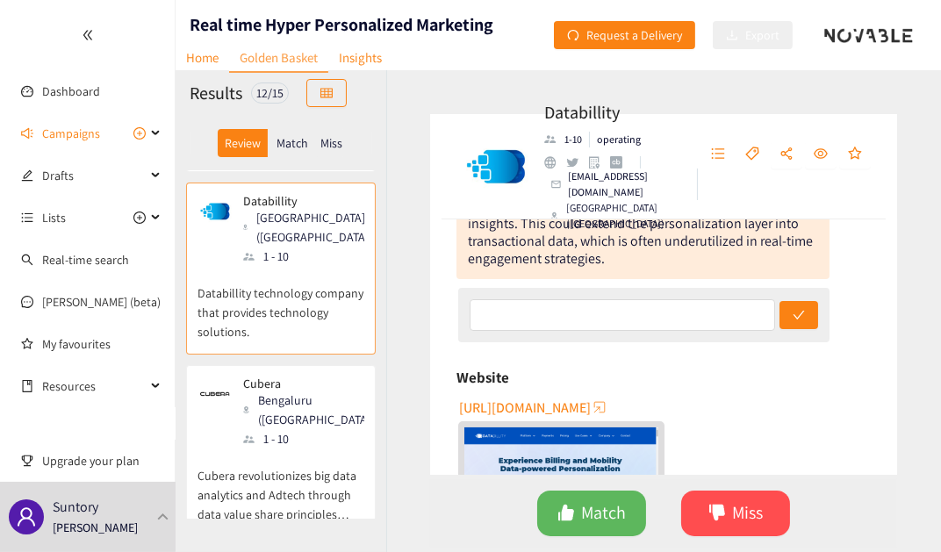
click at [307, 449] on p "Cubera revolutionizes big data analytics and Adtech through data value share pr…" at bounding box center [281, 487] width 167 height 76
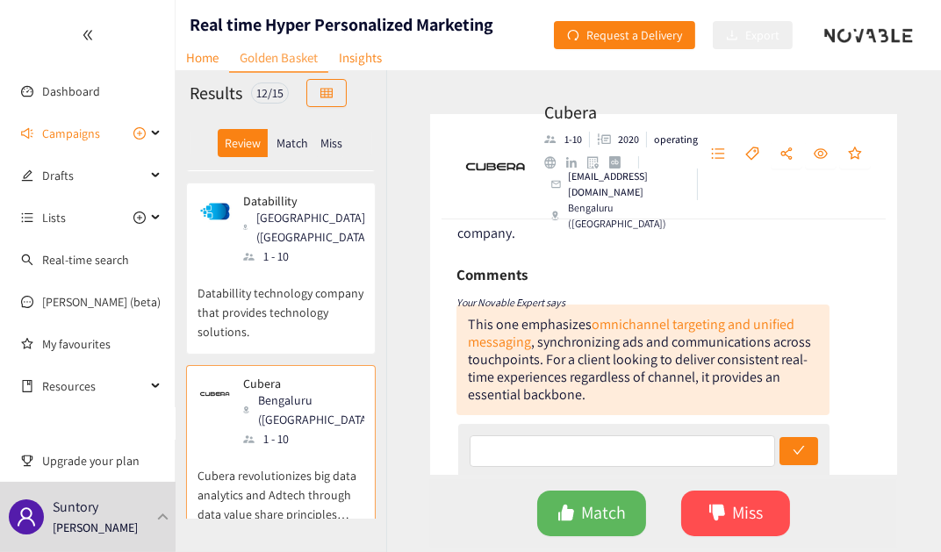
scroll to position [0, 0]
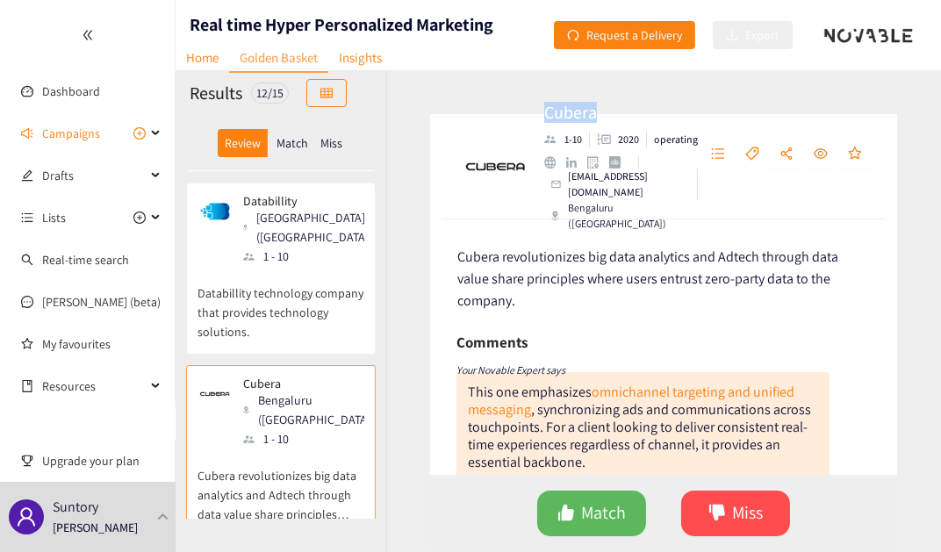
drag, startPoint x: 537, startPoint y: 128, endPoint x: 613, endPoint y: 132, distance: 75.6
click at [608, 130] on div "Cubera 1-10 2020 operating [EMAIL_ADDRESS][DOMAIN_NAME] [GEOGRAPHIC_DATA] ([GEO…" at bounding box center [663, 166] width 467 height 105
copy h2 "Cubera"
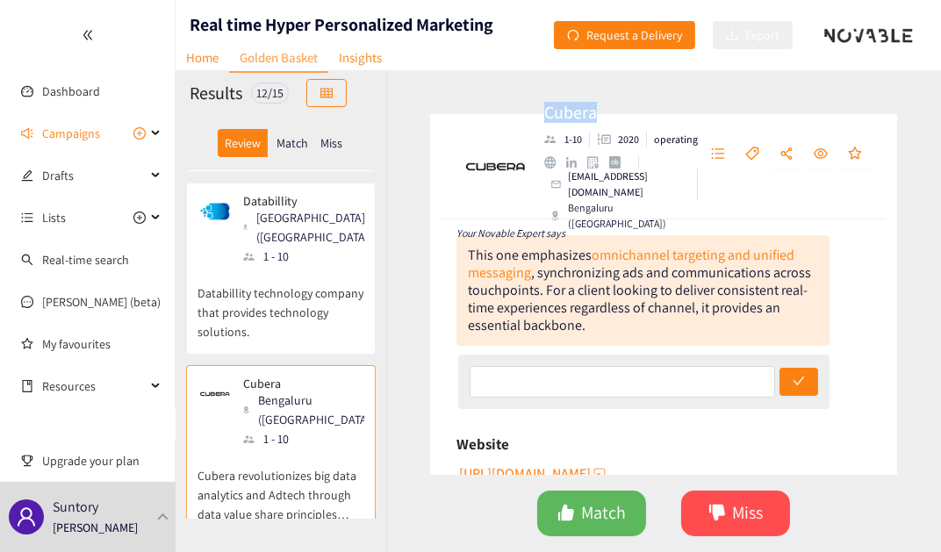
scroll to position [159, 0]
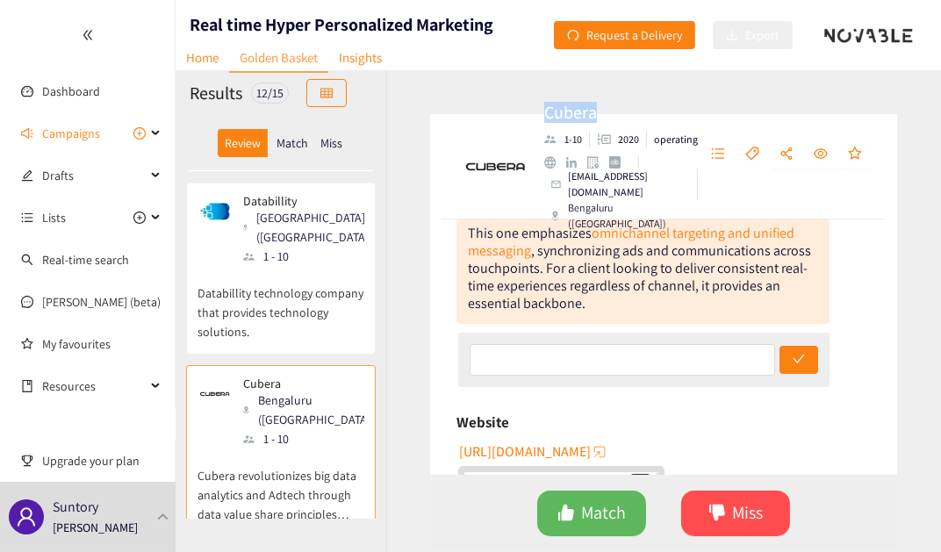
click at [530, 454] on span "[URL][DOMAIN_NAME]" at bounding box center [525, 452] width 132 height 22
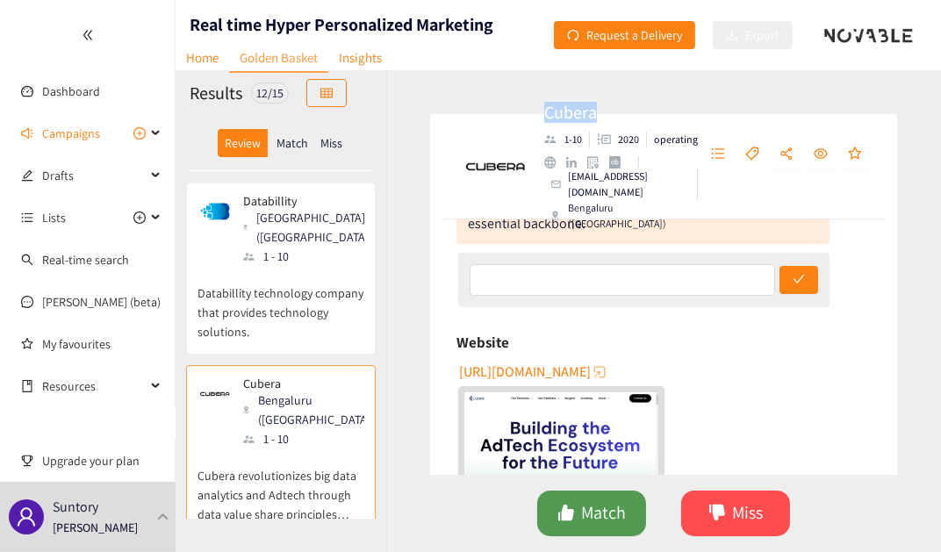
click at [594, 517] on span "Match" at bounding box center [604, 513] width 45 height 27
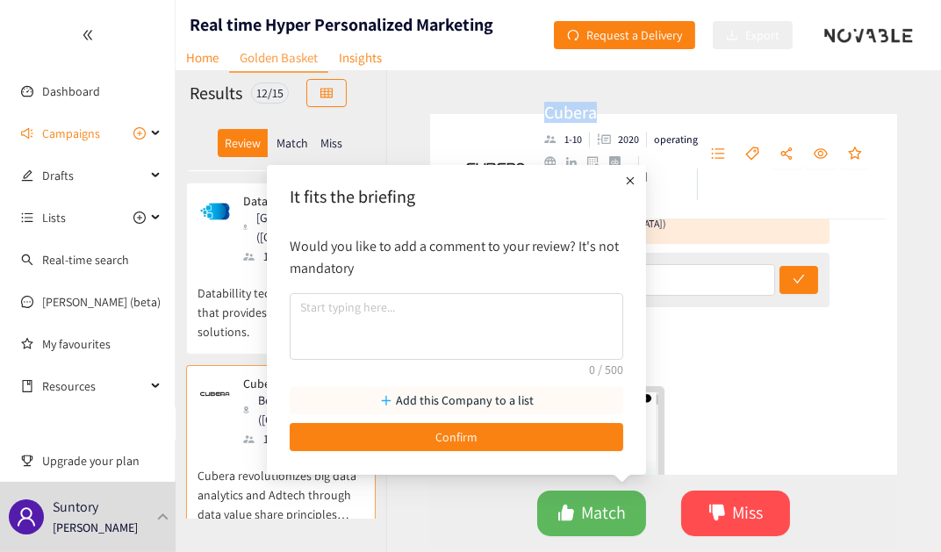
click at [500, 405] on p "Add this Company to a list" at bounding box center [465, 400] width 138 height 19
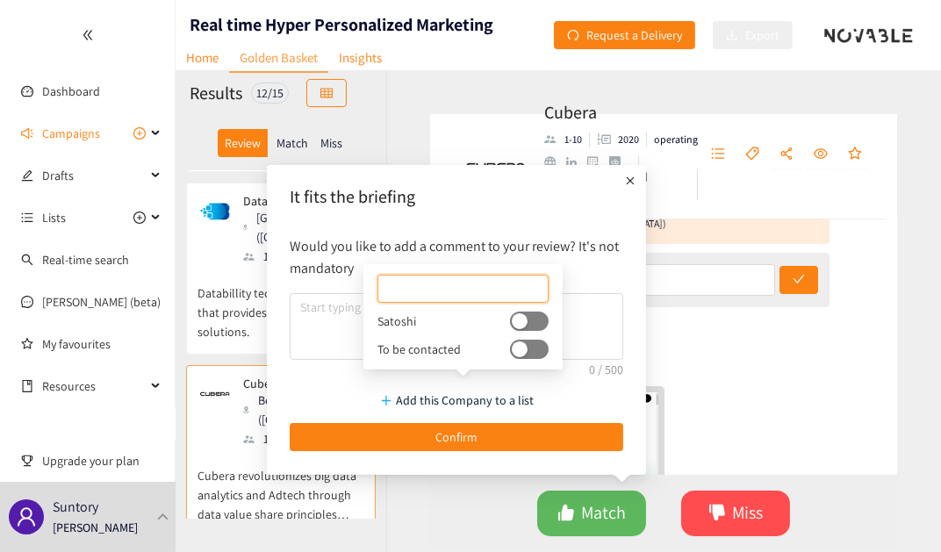
click at [512, 322] on div "button" at bounding box center [520, 321] width 16 height 16
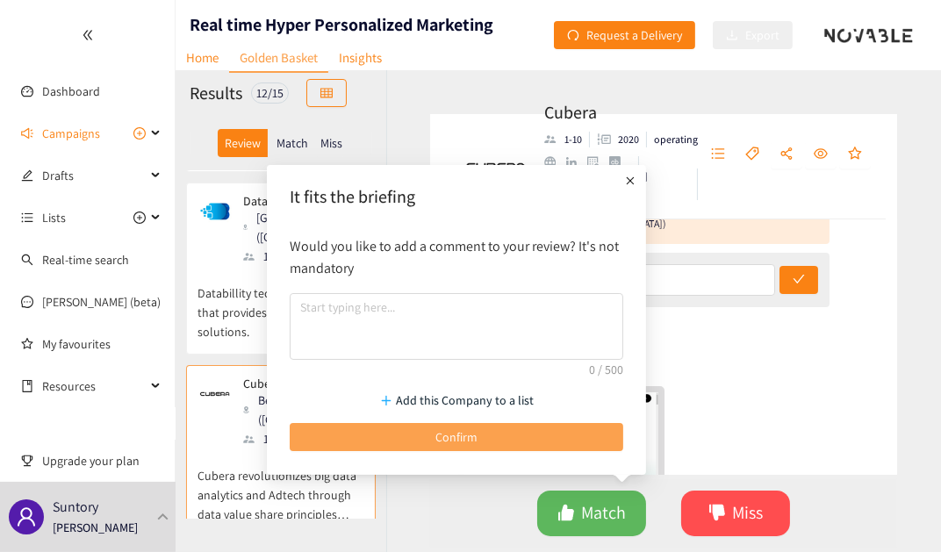
click at [500, 435] on button "Confirm" at bounding box center [457, 437] width 334 height 28
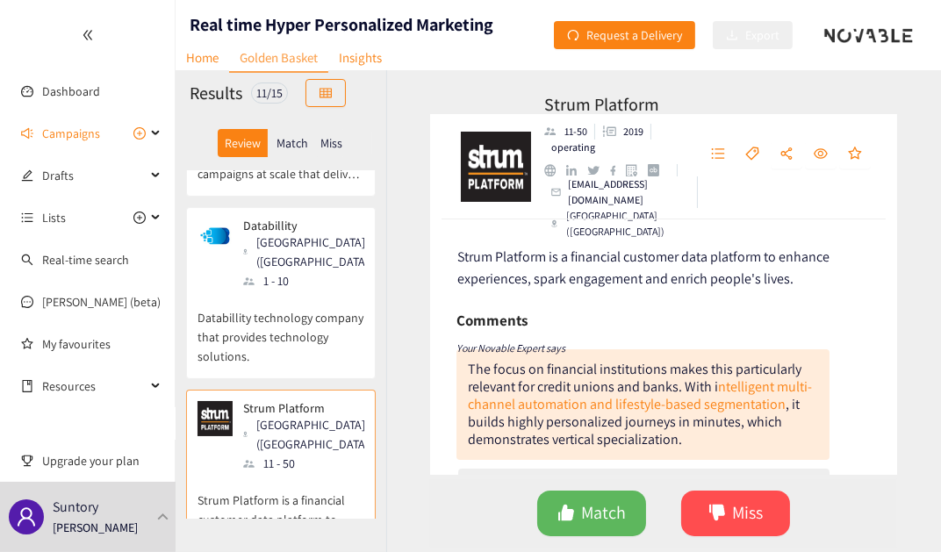
scroll to position [718, 0]
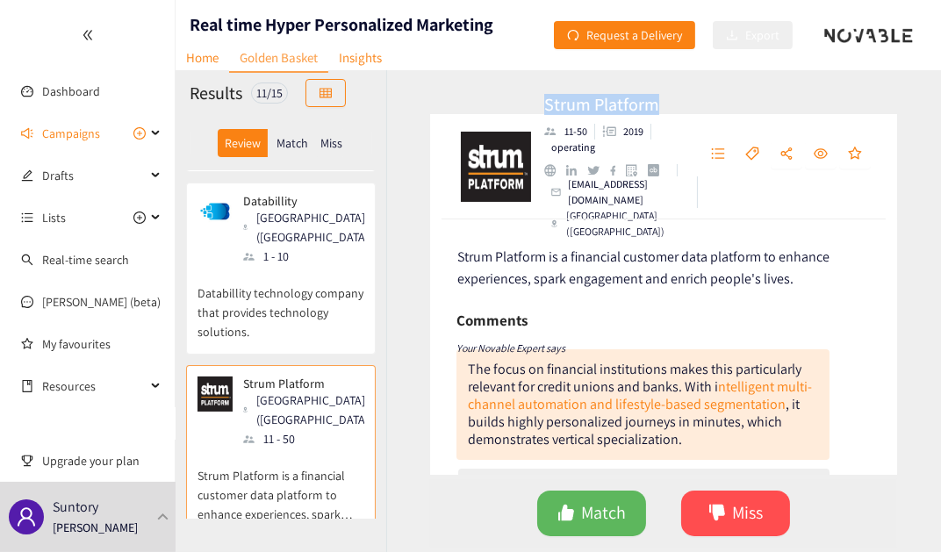
drag, startPoint x: 536, startPoint y: 119, endPoint x: 668, endPoint y: 131, distance: 132.2
click at [668, 131] on div "Strum Platform 11-50 2019 operating [EMAIL_ADDRESS][DOMAIN_NAME] [GEOGRAPHIC_DA…" at bounding box center [663, 166] width 467 height 105
copy h2 "Strum Platform"
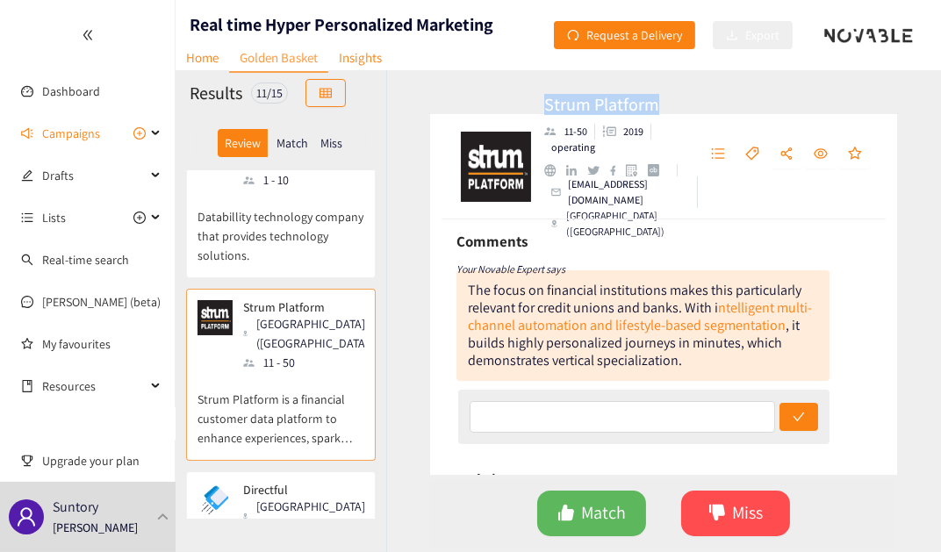
scroll to position [877, 0]
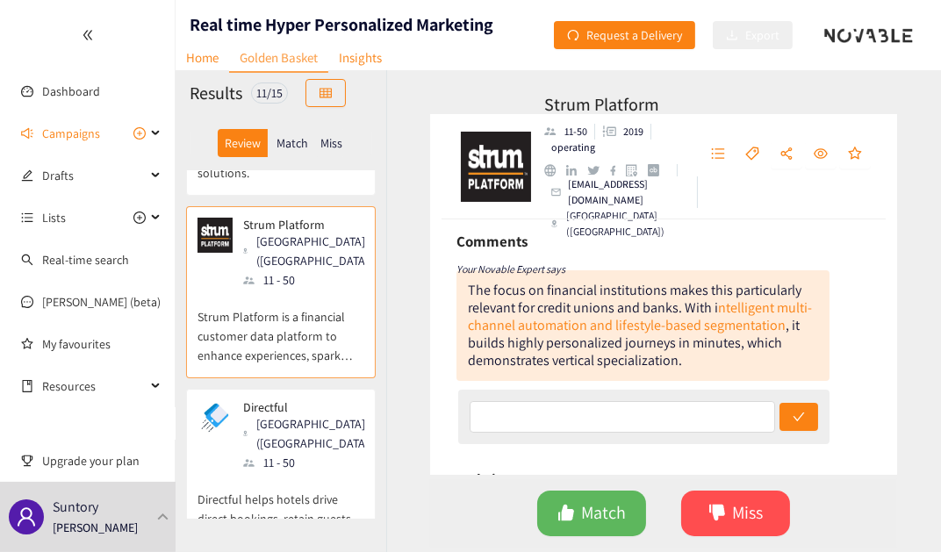
click at [289, 453] on div "11 - 50" at bounding box center [309, 462] width 132 height 19
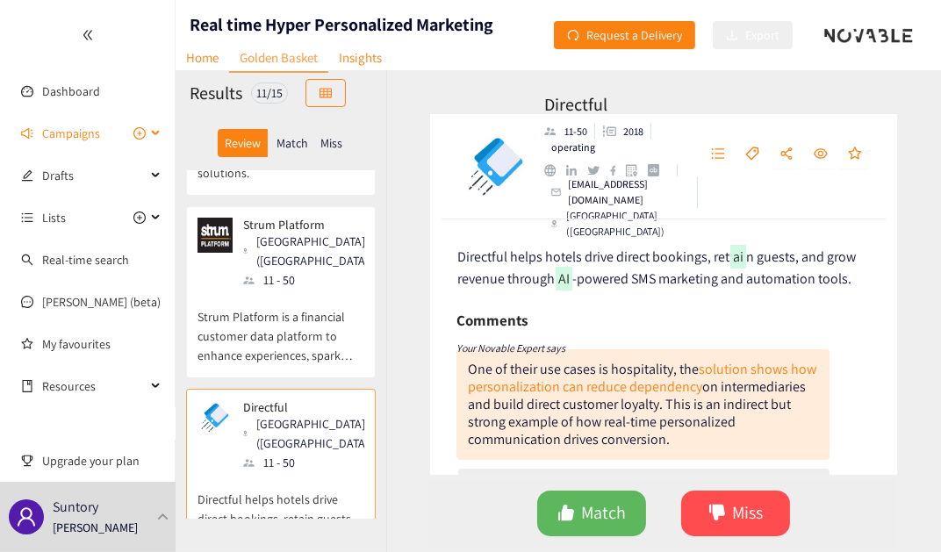
click at [83, 133] on span "Campaigns" at bounding box center [71, 133] width 58 height 35
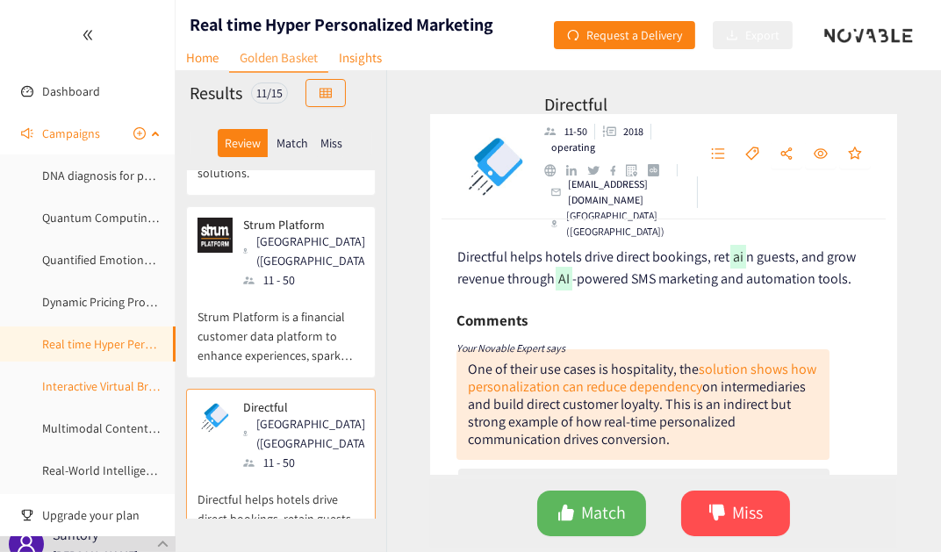
click at [87, 387] on link "Interactive Virtual Brand Ambassadair" at bounding box center [140, 386] width 197 height 16
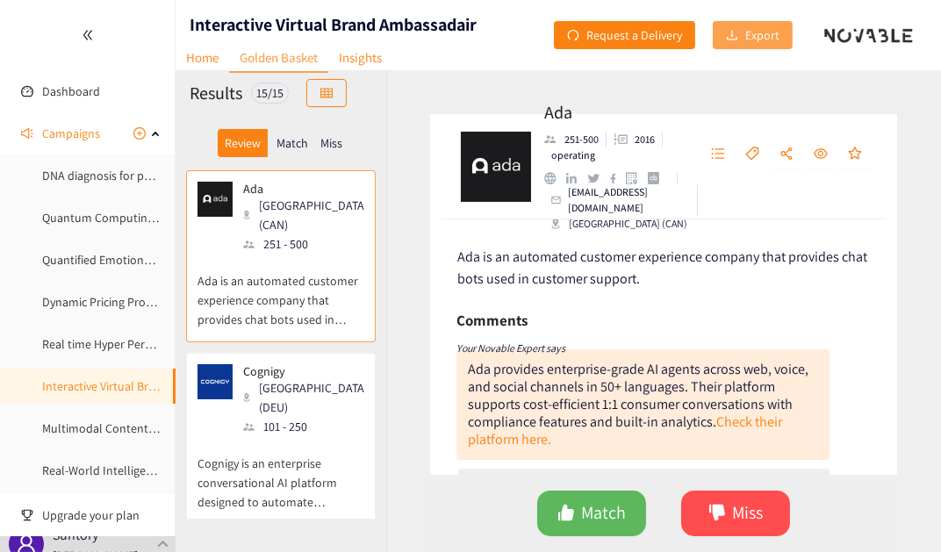
click at [741, 29] on button "Export" at bounding box center [753, 35] width 80 height 28
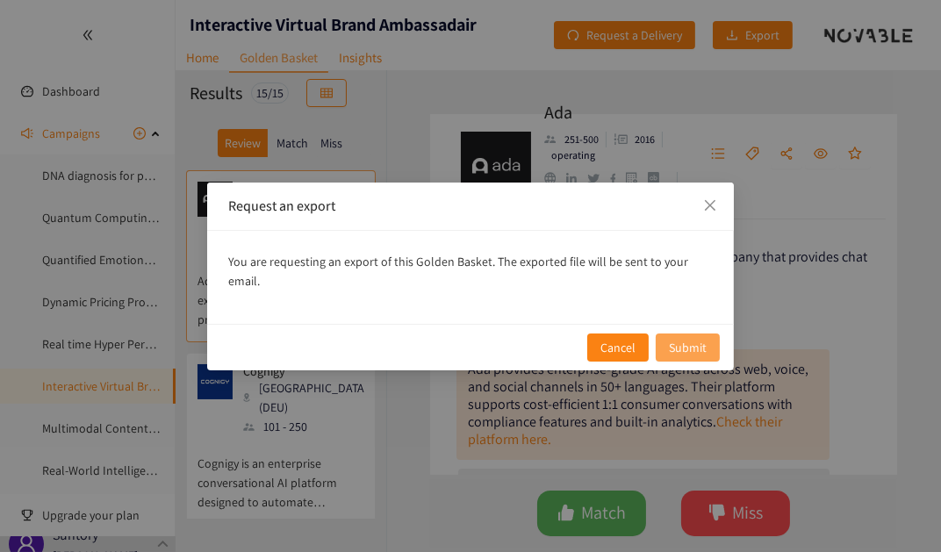
click at [676, 339] on span "Submit" at bounding box center [688, 347] width 38 height 19
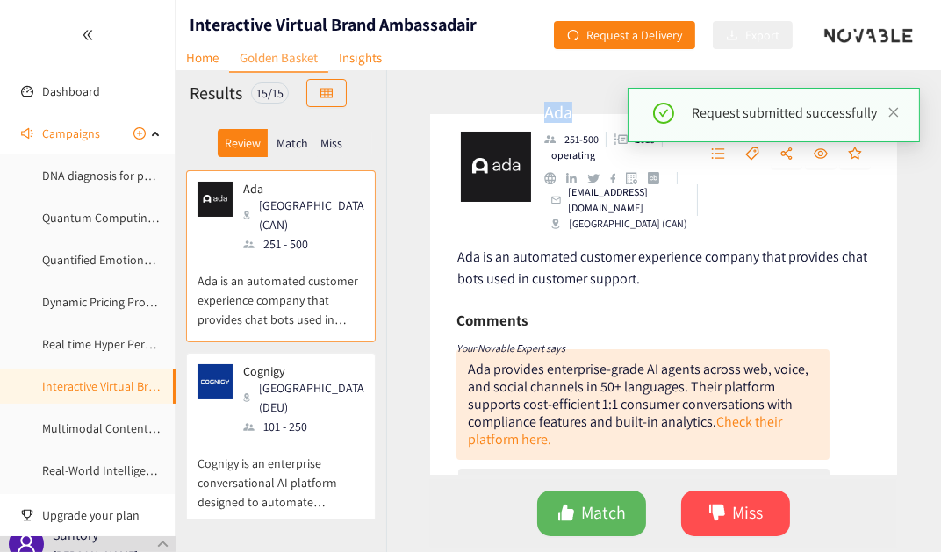
drag, startPoint x: 535, startPoint y: 119, endPoint x: 617, endPoint y: 136, distance: 84.4
click at [577, 122] on div "Ada [PHONE_NUMBER] operating [EMAIL_ADDRESS][DOMAIN_NAME] [GEOGRAPHIC_DATA] (CA…" at bounding box center [663, 166] width 467 height 105
copy h2 "Ada"
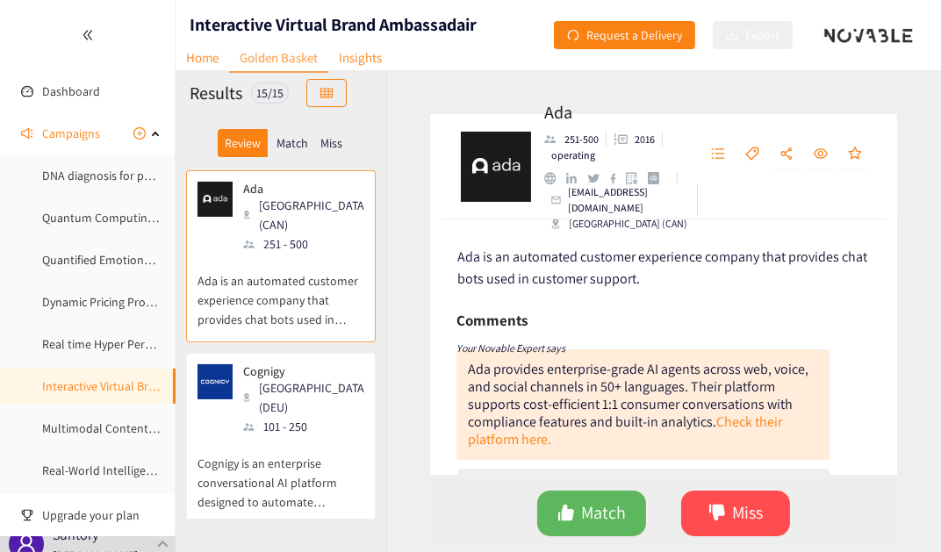
click at [317, 436] on p "Cognigy is an enterprise conversational AI platform designed to automate custom…" at bounding box center [281, 474] width 167 height 76
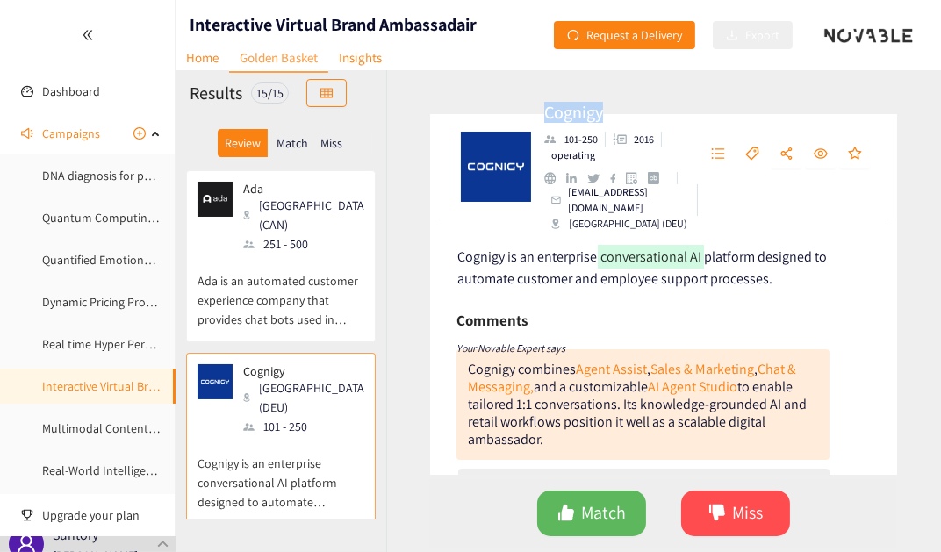
drag, startPoint x: 613, startPoint y: 119, endPoint x: 542, endPoint y: 129, distance: 71.9
click at [542, 129] on div "Cognigy 101-250 2016 operating [EMAIL_ADDRESS][DOMAIN_NAME] [GEOGRAPHIC_DATA] (…" at bounding box center [663, 166] width 467 height 105
copy h2 "Cognigy"
click at [595, 510] on span "Match" at bounding box center [604, 513] width 45 height 27
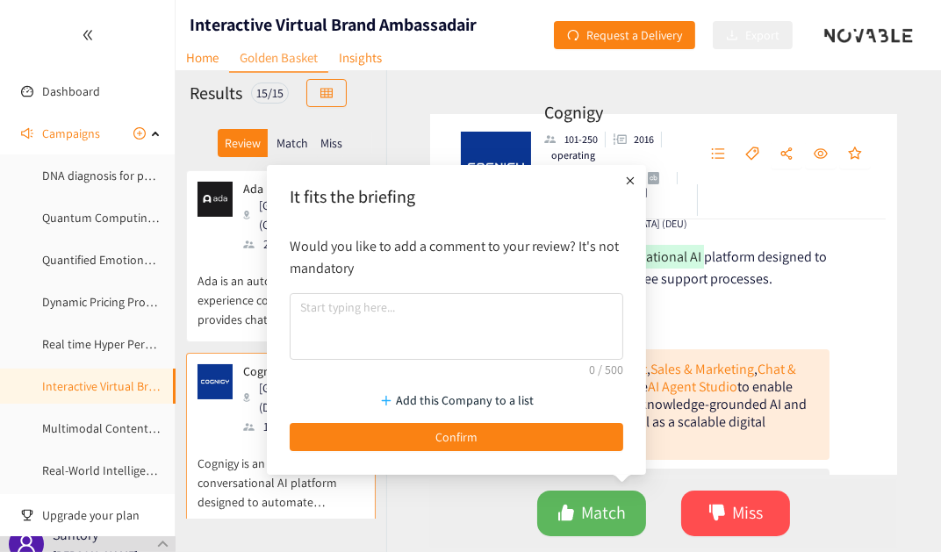
click at [629, 188] on icon "plus" at bounding box center [631, 181] width 18 height 18
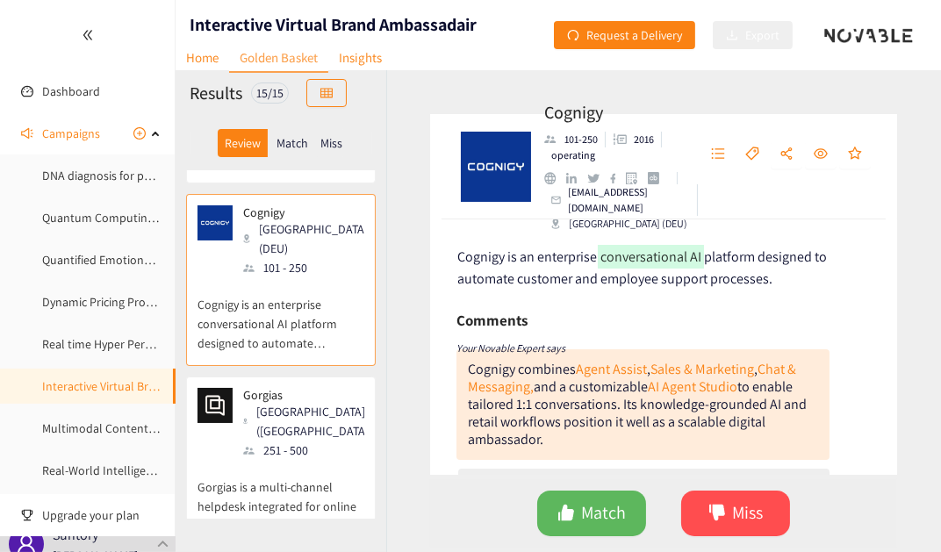
scroll to position [159, 0]
click at [292, 441] on div "251 - 500" at bounding box center [309, 450] width 132 height 19
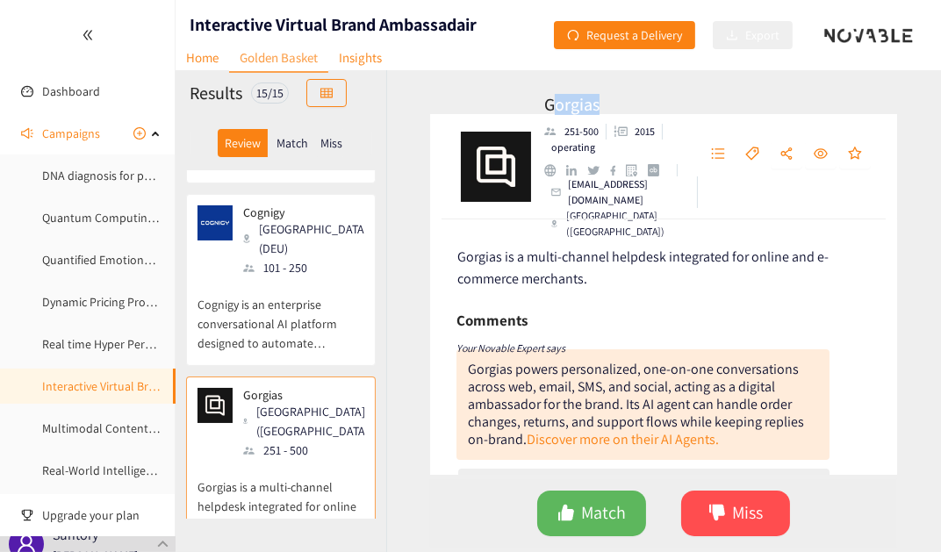
drag, startPoint x: 550, startPoint y: 122, endPoint x: 603, endPoint y: 119, distance: 52.7
click at [603, 115] on h2 "Gorgias" at bounding box center [621, 104] width 154 height 21
drag, startPoint x: 547, startPoint y: 120, endPoint x: 634, endPoint y: 131, distance: 87.6
click at [634, 131] on div "Gorgias [PHONE_NUMBER] operating [EMAIL_ADDRESS][DOMAIN_NAME] [GEOGRAPHIC_DATA]…" at bounding box center [663, 166] width 467 height 105
copy div "Gorgias 251-500"
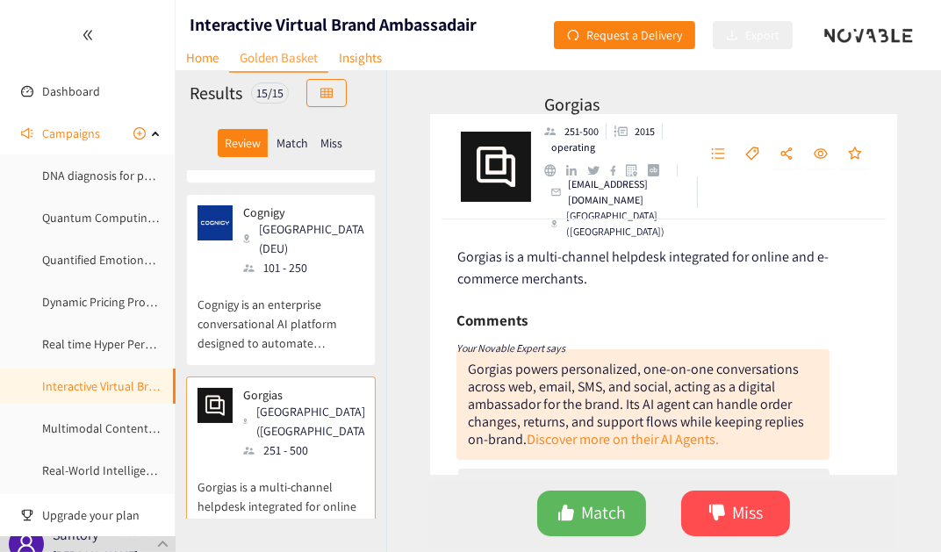
click at [752, 309] on div "Comments" at bounding box center [643, 320] width 373 height 26
drag, startPoint x: 543, startPoint y: 123, endPoint x: 683, endPoint y: 231, distance: 176.5
click at [601, 127] on div "Gorgias [PHONE_NUMBER] operating [EMAIL_ADDRESS][DOMAIN_NAME] [GEOGRAPHIC_DATA]…" at bounding box center [663, 166] width 467 height 105
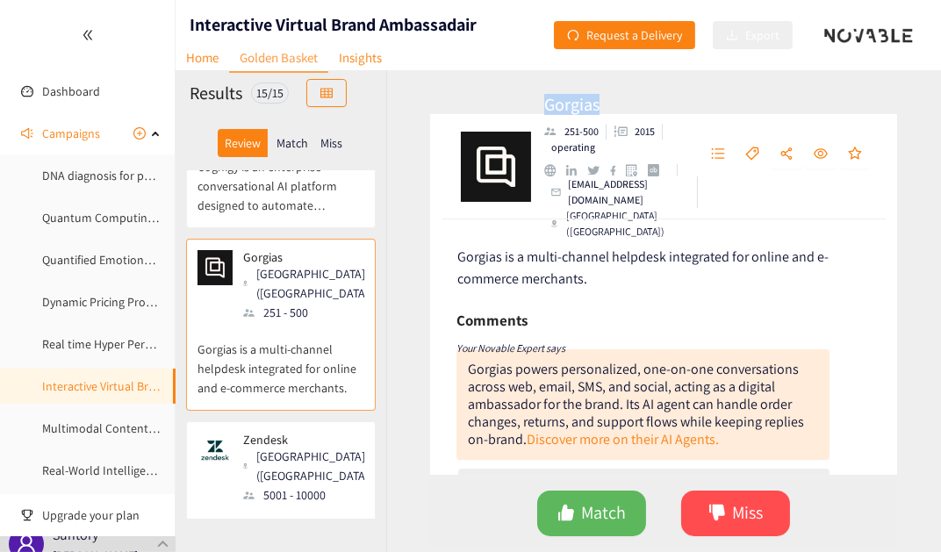
scroll to position [319, 0]
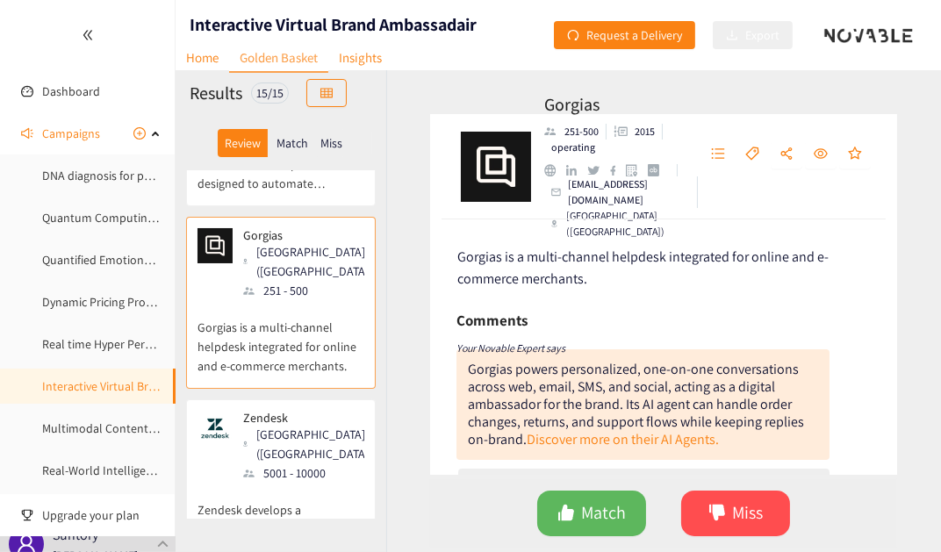
click at [317, 464] on div "5001 - 10000" at bounding box center [309, 473] width 132 height 19
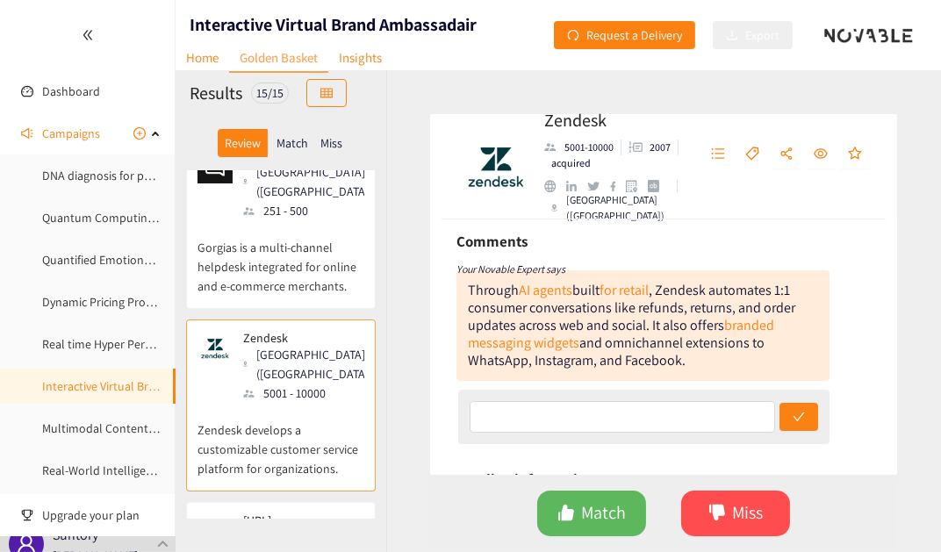
scroll to position [478, 0]
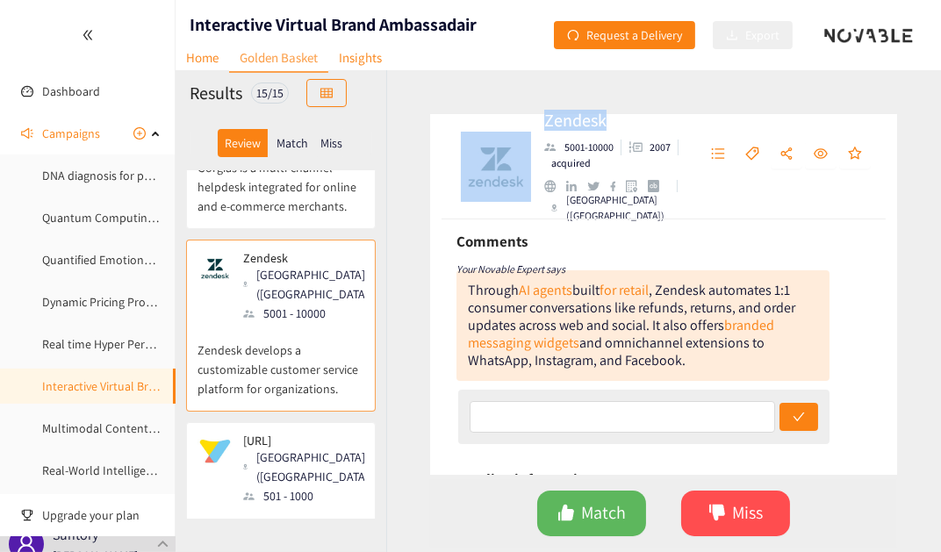
drag, startPoint x: 531, startPoint y: 128, endPoint x: 602, endPoint y: 132, distance: 71.2
click at [602, 132] on div "Zendesk 5001-10000 2007 acquired [GEOGRAPHIC_DATA] ([GEOGRAPHIC_DATA])" at bounding box center [663, 166] width 467 height 105
drag, startPoint x: 603, startPoint y: 133, endPoint x: 613, endPoint y: 133, distance: 9.7
click at [613, 131] on h2 "Zendesk" at bounding box center [621, 120] width 154 height 21
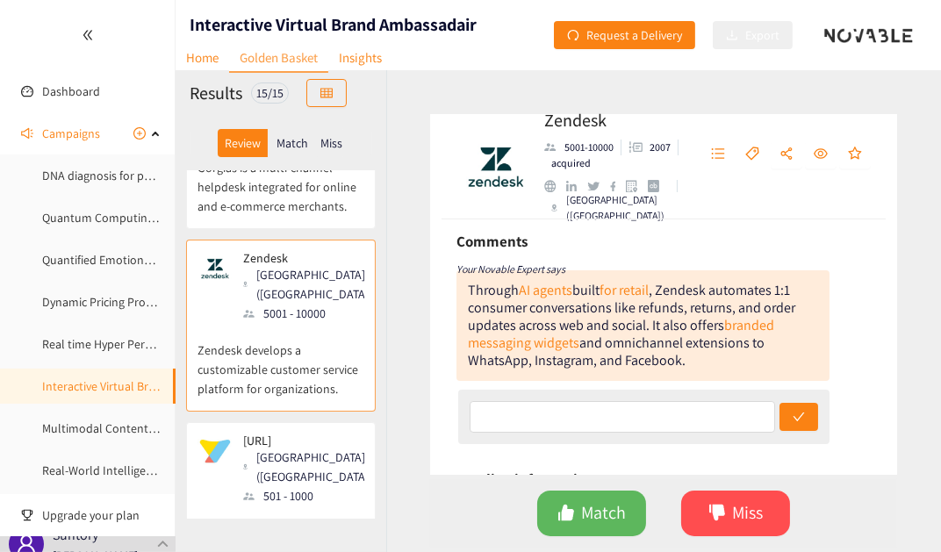
click at [296, 448] on div "[GEOGRAPHIC_DATA] ([GEOGRAPHIC_DATA])" at bounding box center [309, 467] width 132 height 39
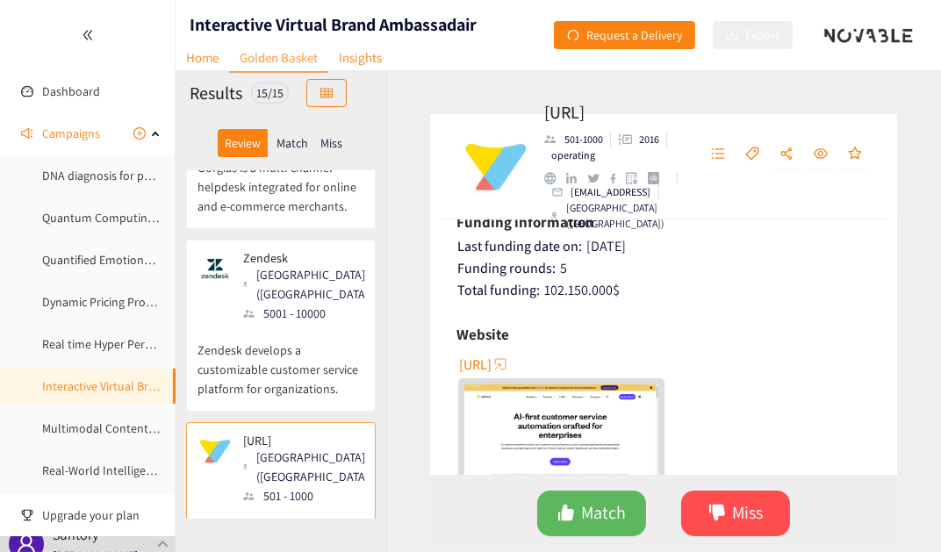
scroll to position [399, 0]
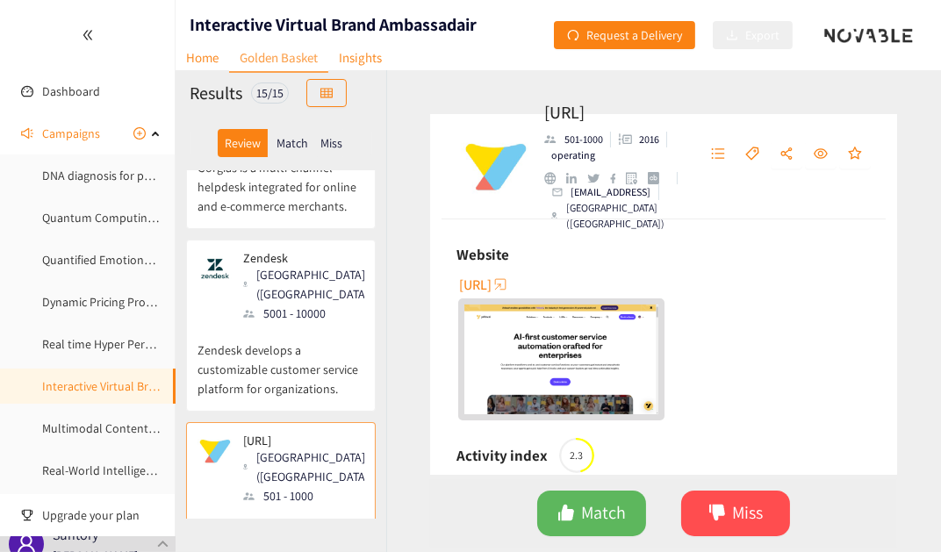
click at [492, 296] on span "[URL]" at bounding box center [475, 285] width 32 height 22
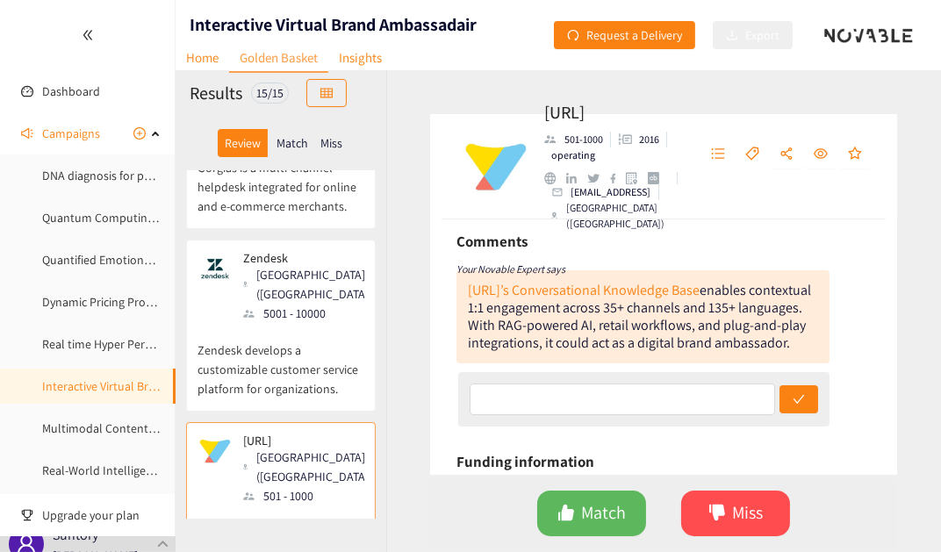
scroll to position [638, 0]
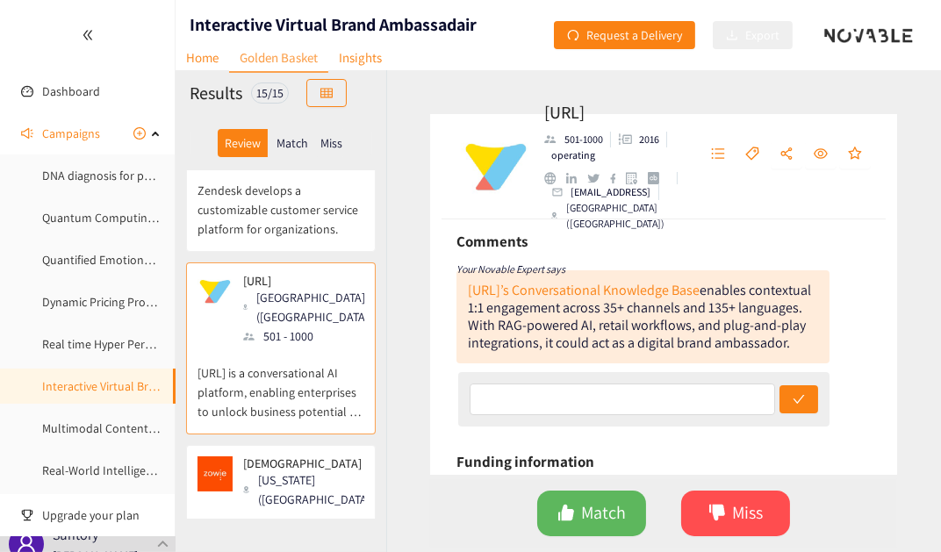
click at [256, 509] on p "Zowie is a Customer AI Agent Platform that empowers enterprises to create and c…" at bounding box center [281, 547] width 167 height 76
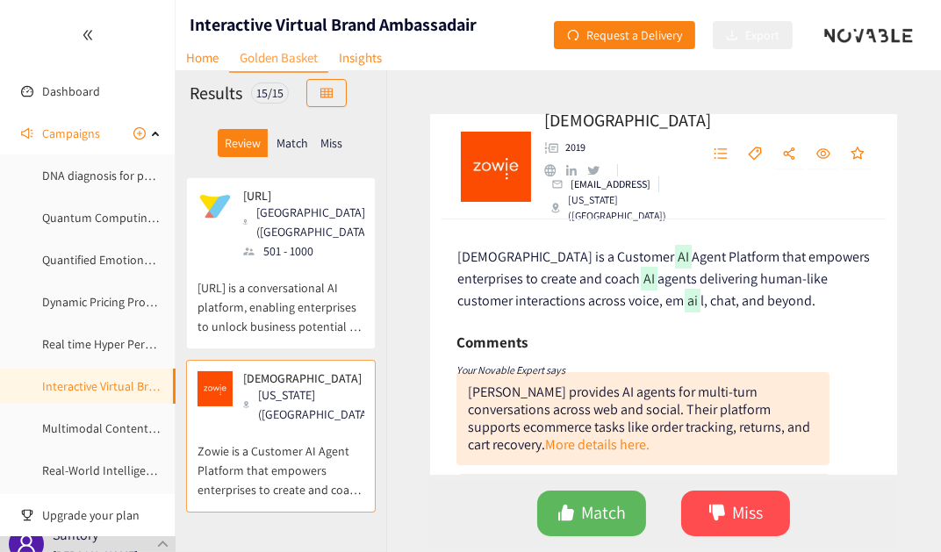
scroll to position [798, 0]
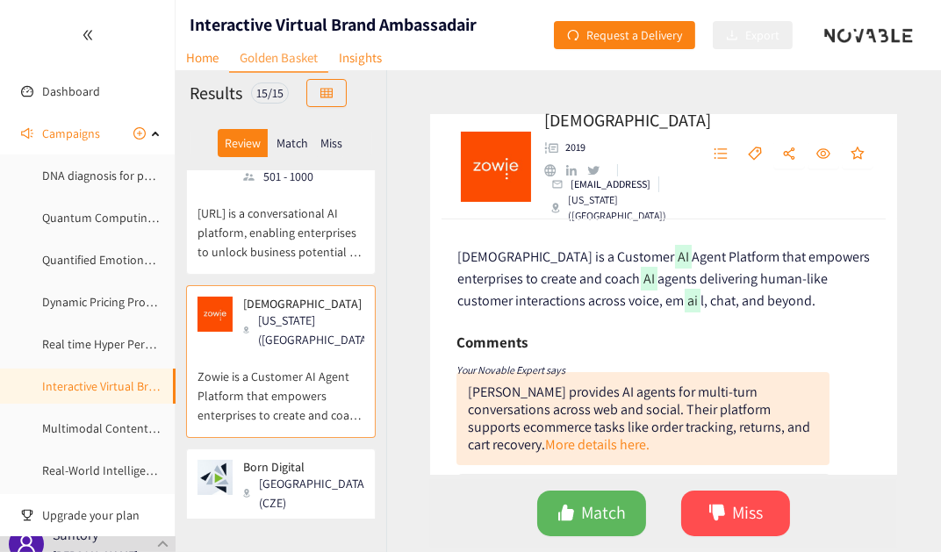
click at [279, 513] on div "51 - 100" at bounding box center [309, 522] width 132 height 19
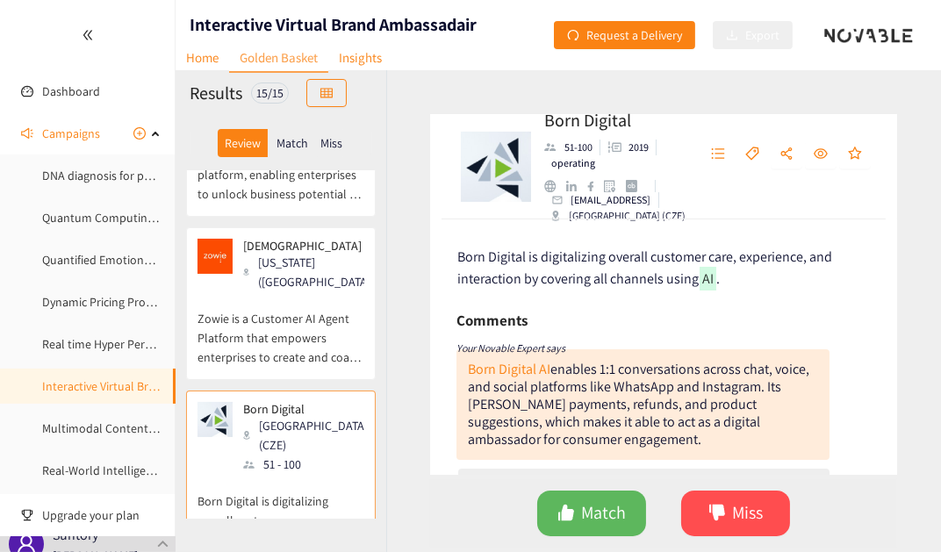
scroll to position [877, 0]
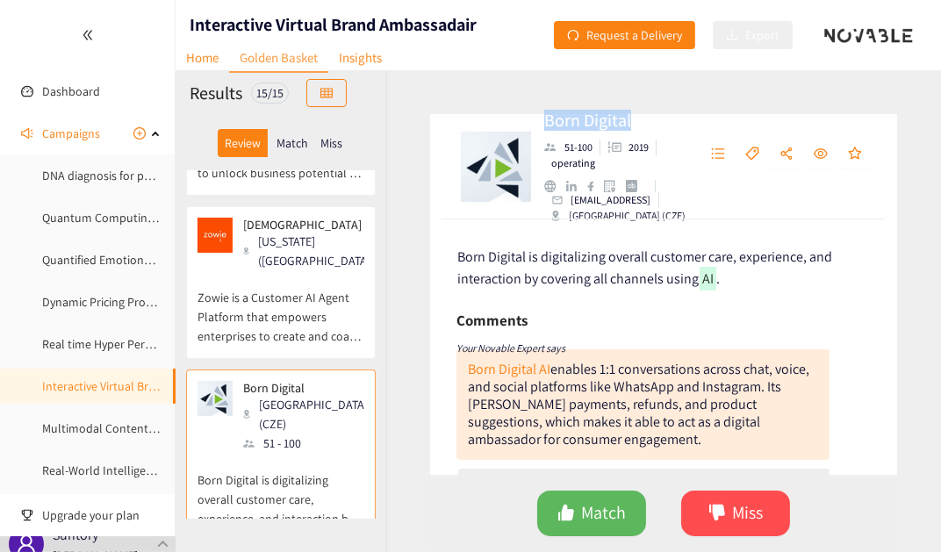
drag, startPoint x: 555, startPoint y: 119, endPoint x: 637, endPoint y: 119, distance: 81.7
click at [637, 119] on div "Born Digital [PHONE_NUMBER][DEMOGRAPHIC_DATA] operating [EMAIL_ADDRESS] [GEOGRA…" at bounding box center [663, 166] width 467 height 105
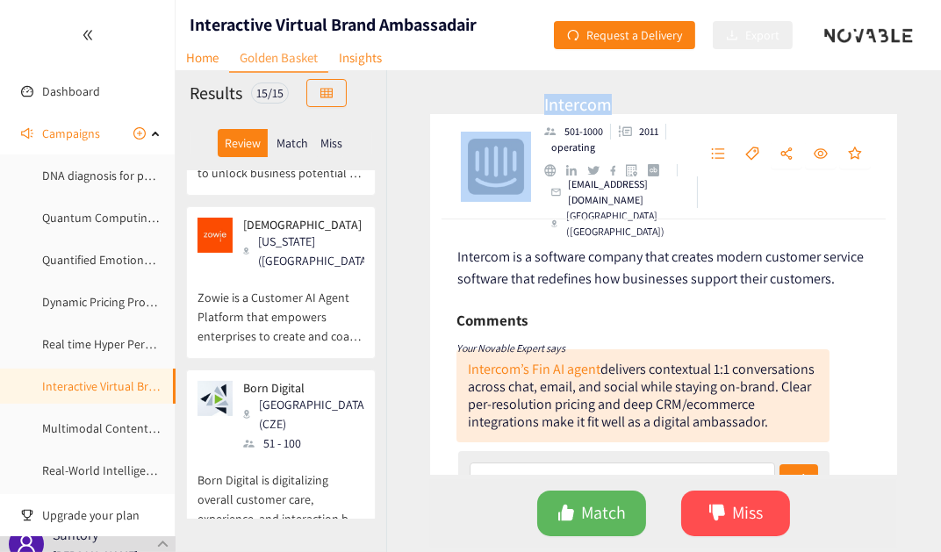
drag, startPoint x: 525, startPoint y: 119, endPoint x: 628, endPoint y: 121, distance: 102.7
click at [628, 121] on div "Intercom [PHONE_NUMBER] operating [EMAIL_ADDRESS][DOMAIN_NAME] [GEOGRAPHIC_DATA…" at bounding box center [663, 166] width 467 height 105
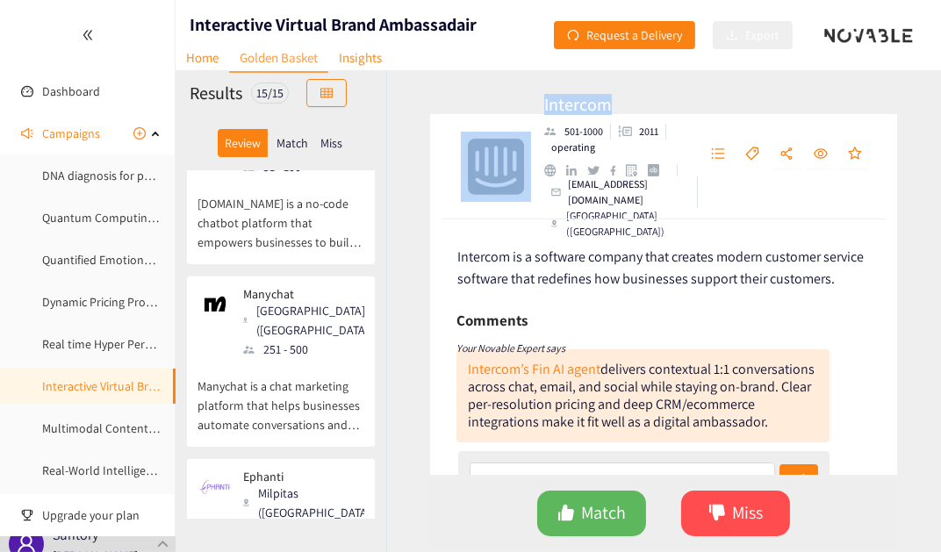
scroll to position [2071, 0]
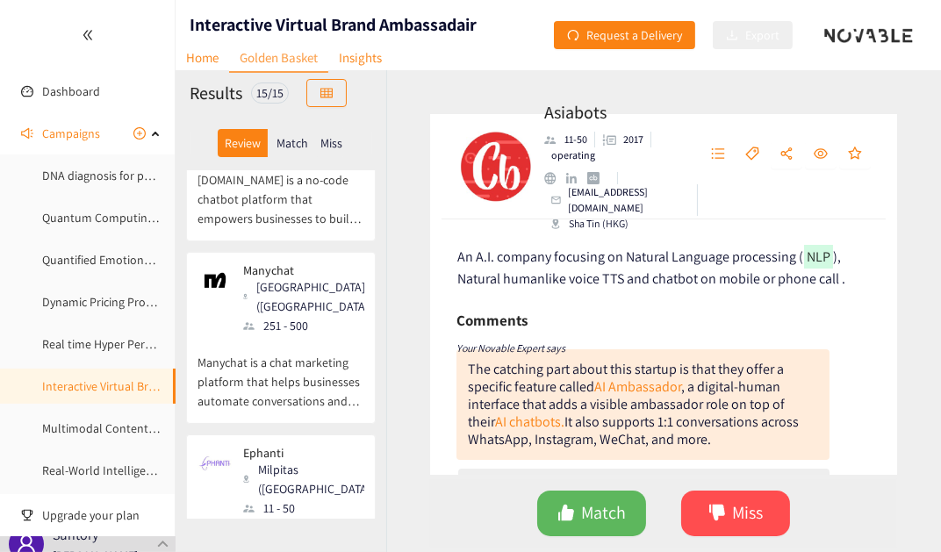
click at [316, 518] on p "Enable high-impact, low-cost, easy to adapt digital innovations for organizatio…" at bounding box center [281, 556] width 167 height 76
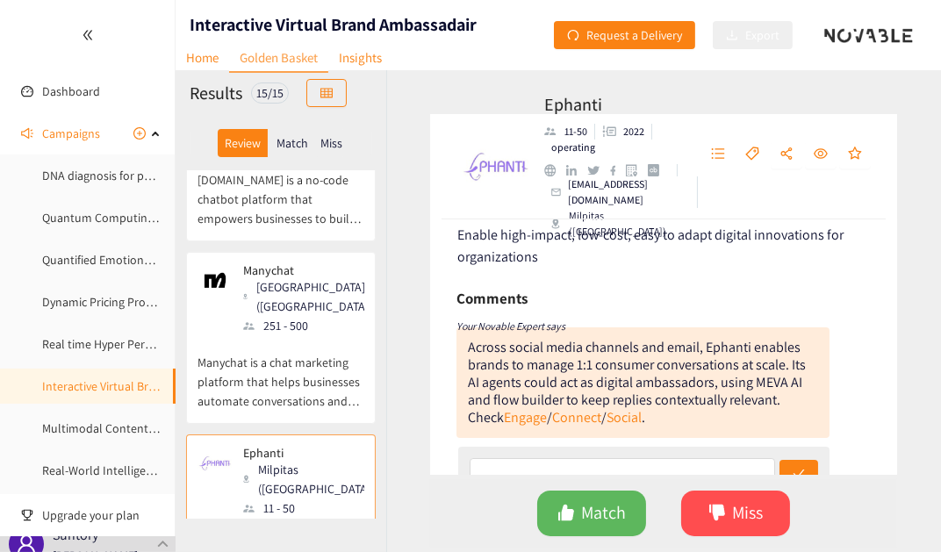
scroll to position [0, 0]
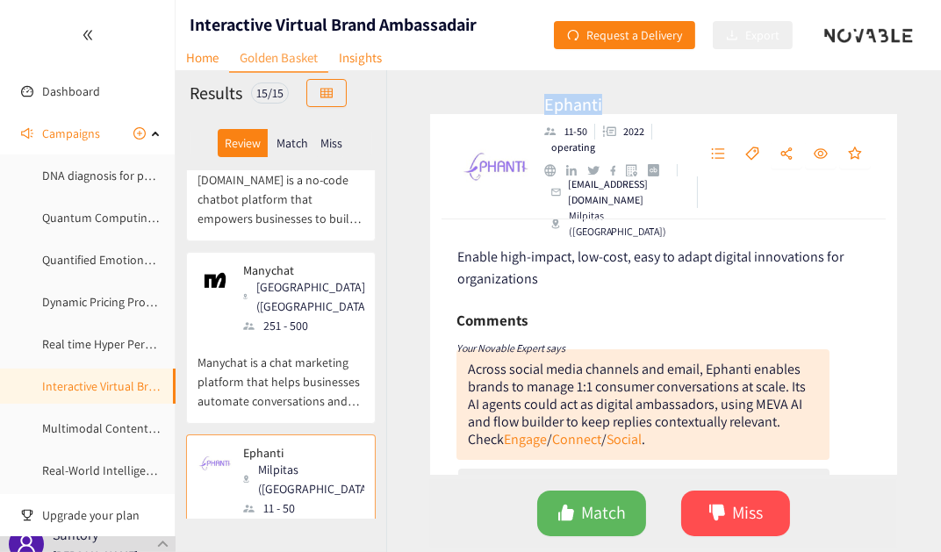
drag, startPoint x: 544, startPoint y: 121, endPoint x: 758, endPoint y: 152, distance: 215.5
click at [615, 124] on div "Ephanti 11-50 2022 operating [EMAIL_ADDRESS][DOMAIN_NAME] Milpitas ([GEOGRAPHIC…" at bounding box center [663, 166] width 467 height 105
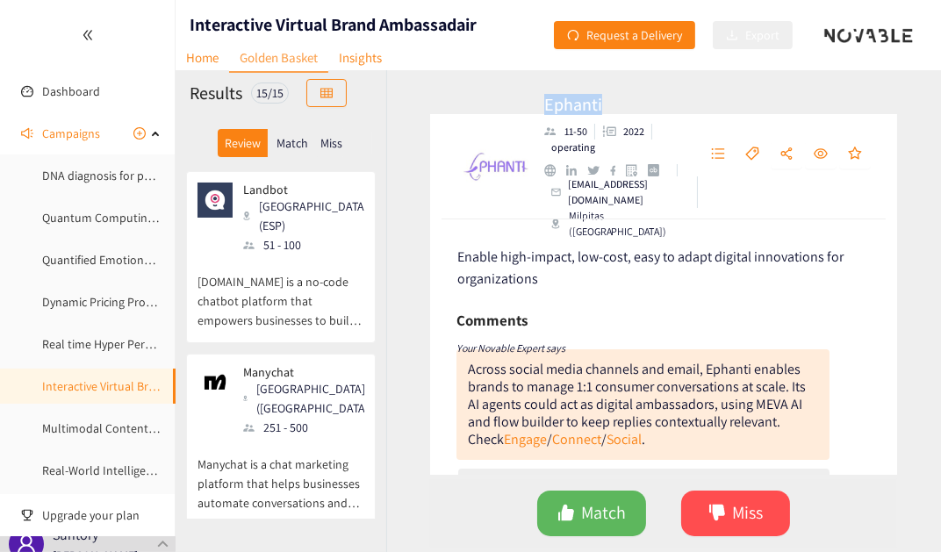
scroll to position [1912, 0]
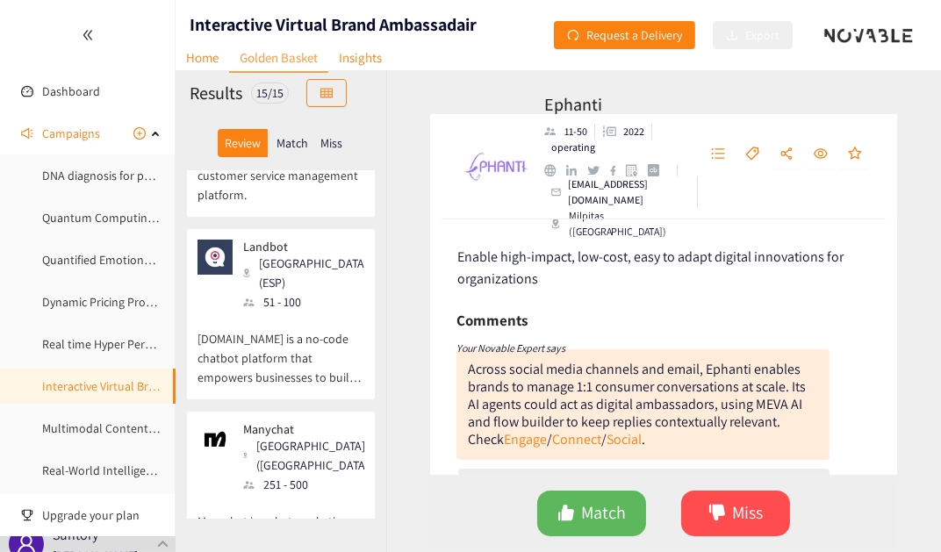
click at [306, 494] on p "Manychat is a chat marketing platform that helps businesses automate conversati…" at bounding box center [281, 532] width 167 height 76
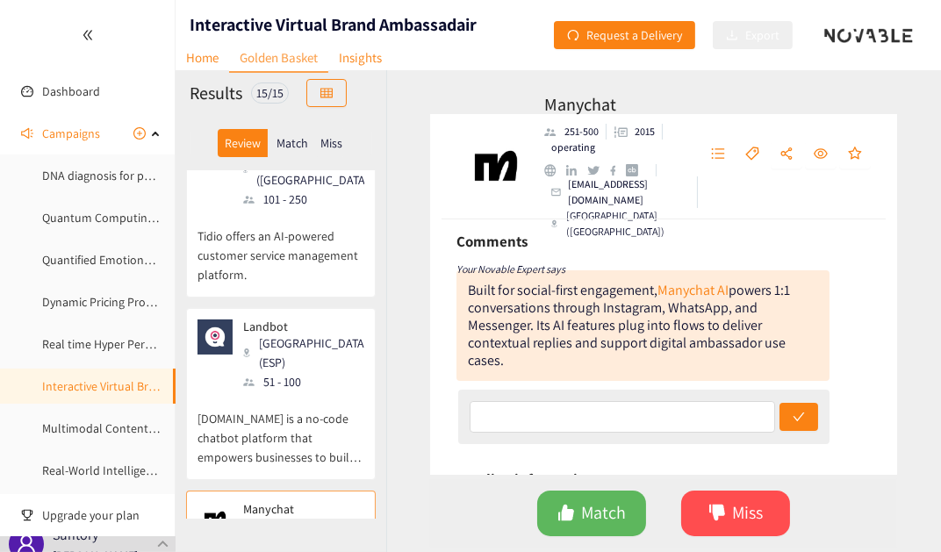
scroll to position [1752, 0]
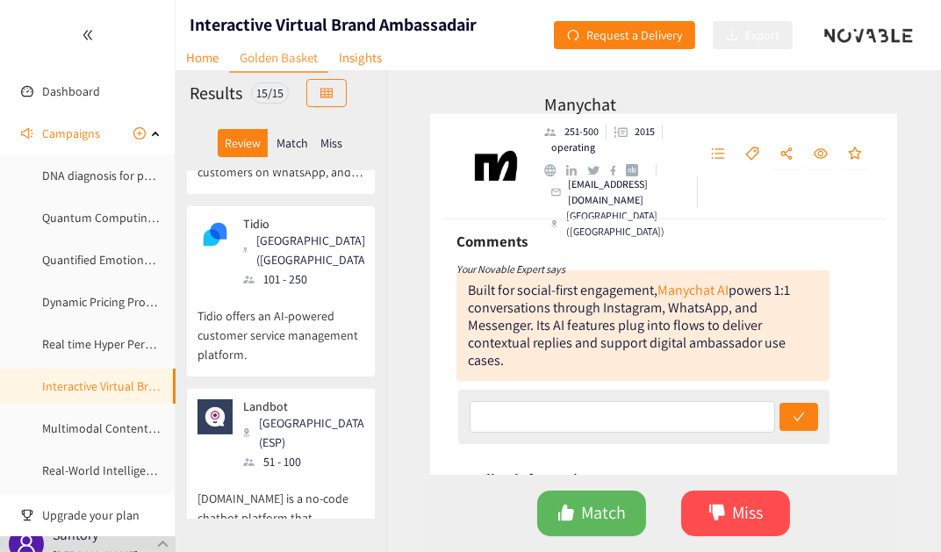
click at [295, 471] on p "[DOMAIN_NAME] is a no-code chatbot platform that empowers businesses to build f…" at bounding box center [281, 509] width 167 height 76
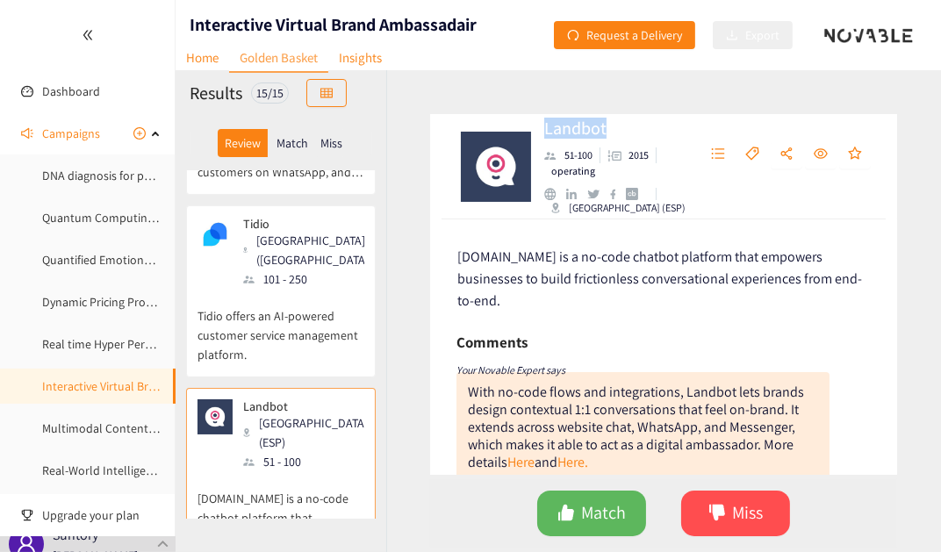
drag, startPoint x: 618, startPoint y: 130, endPoint x: 543, endPoint y: 127, distance: 75.6
click at [543, 127] on div "Landbot [PHONE_NUMBER] operating [GEOGRAPHIC_DATA] ([GEOGRAPHIC_DATA])" at bounding box center [663, 166] width 467 height 105
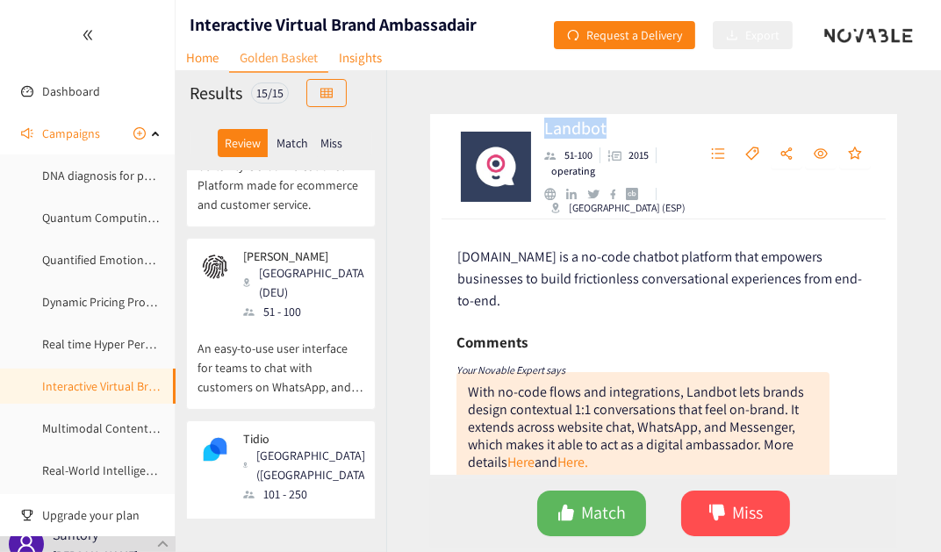
scroll to position [1513, 0]
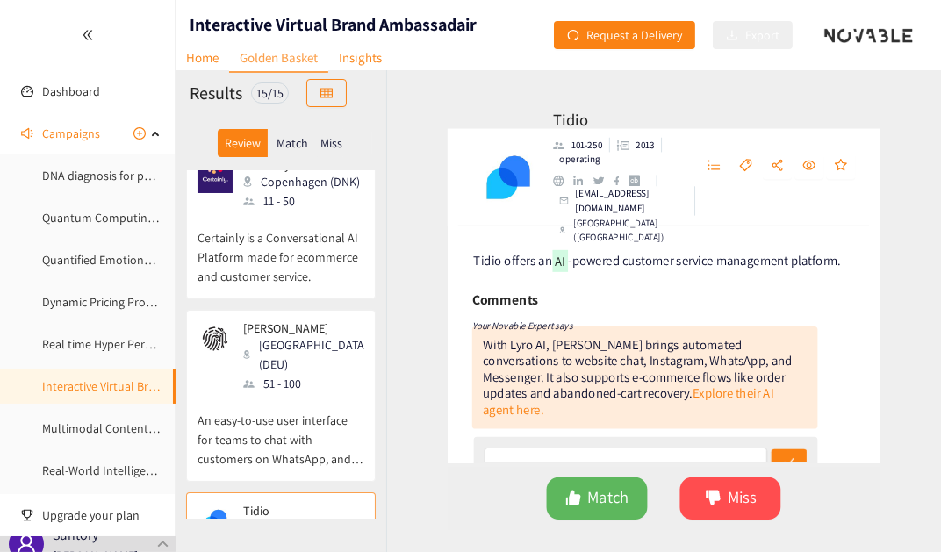
scroll to position [1433, 0]
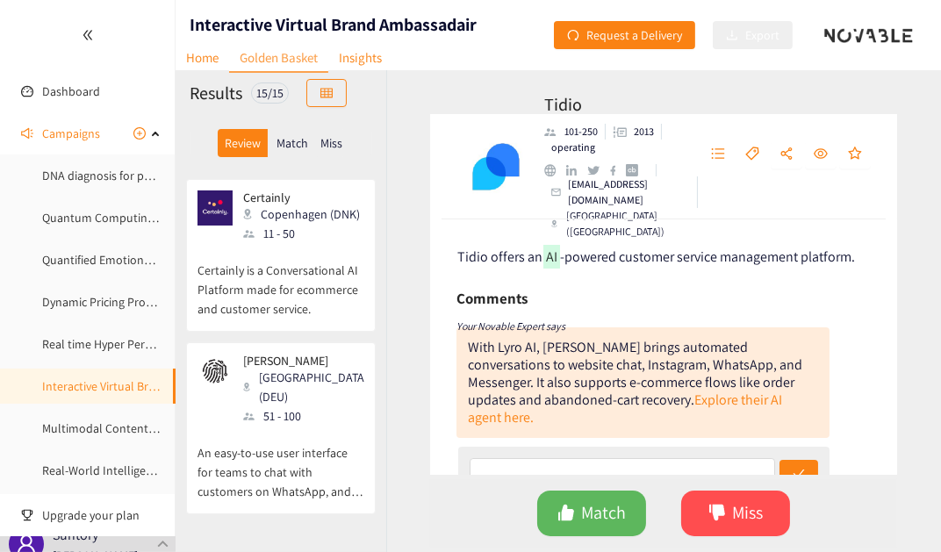
click at [273, 426] on p "An easy-to-use user interface for teams to chat with customers on WhatsApp, and…" at bounding box center [281, 464] width 167 height 76
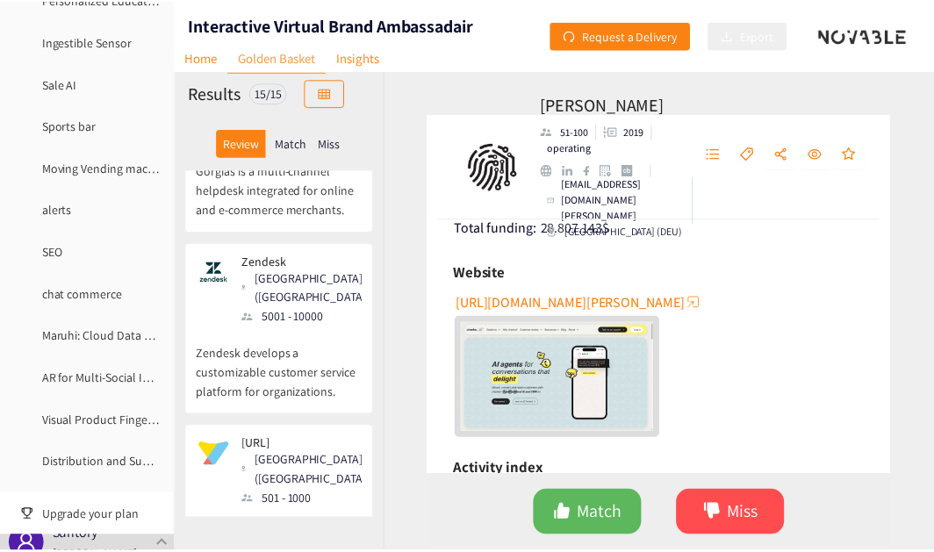
scroll to position [1766, 0]
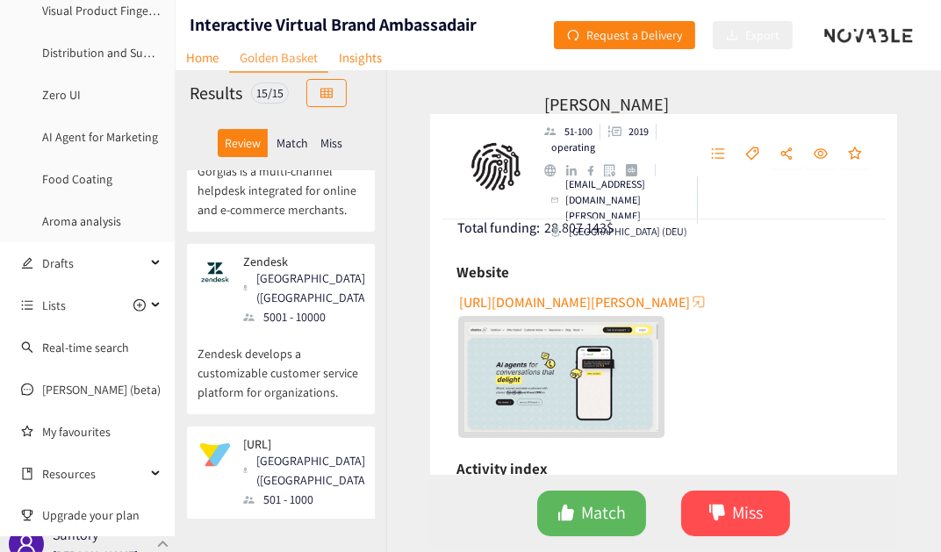
click at [68, 543] on p "Suntory" at bounding box center [76, 535] width 46 height 22
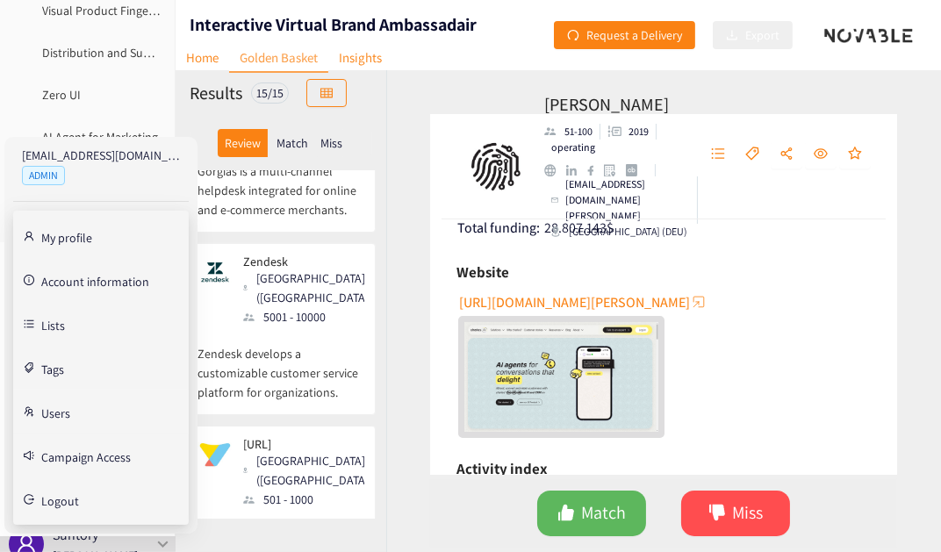
click at [68, 410] on link "Users" at bounding box center [55, 412] width 29 height 16
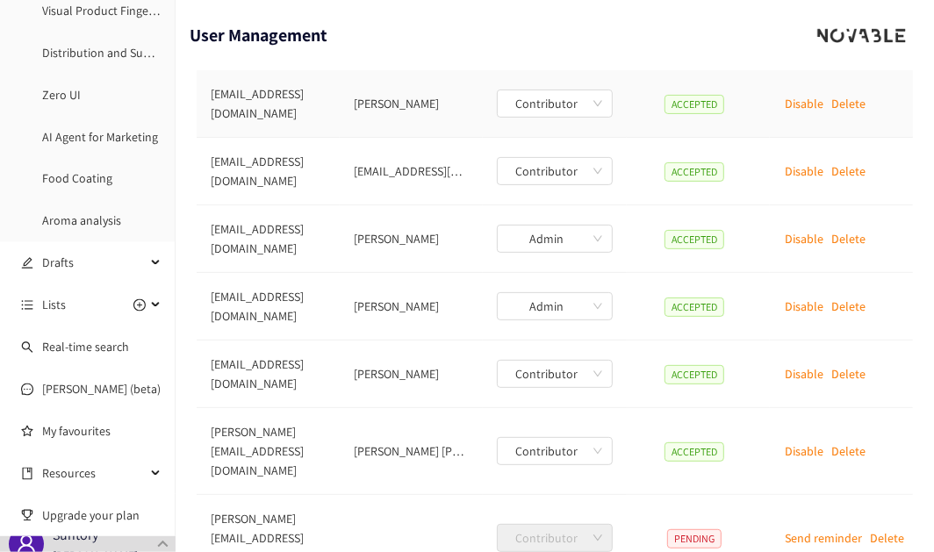
scroll to position [372, 0]
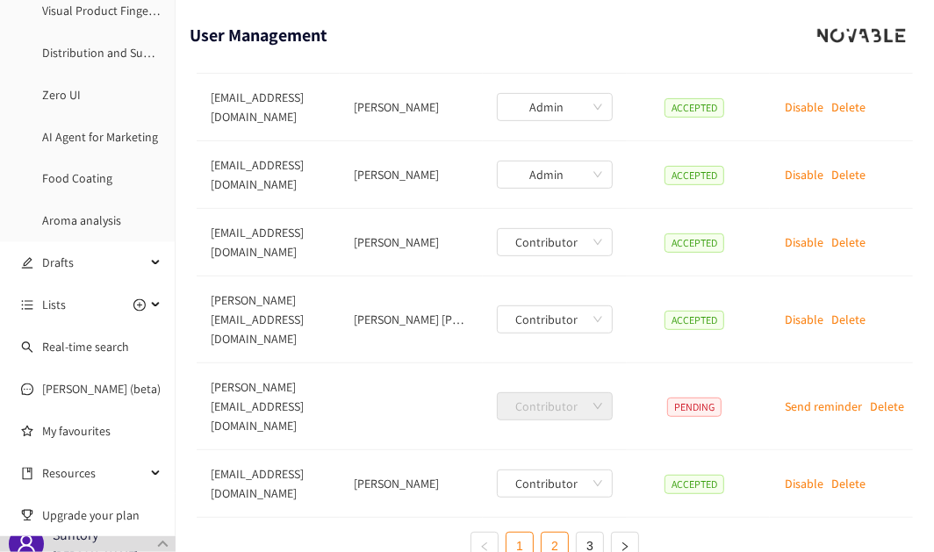
click at [550, 533] on link "2" at bounding box center [555, 546] width 26 height 26
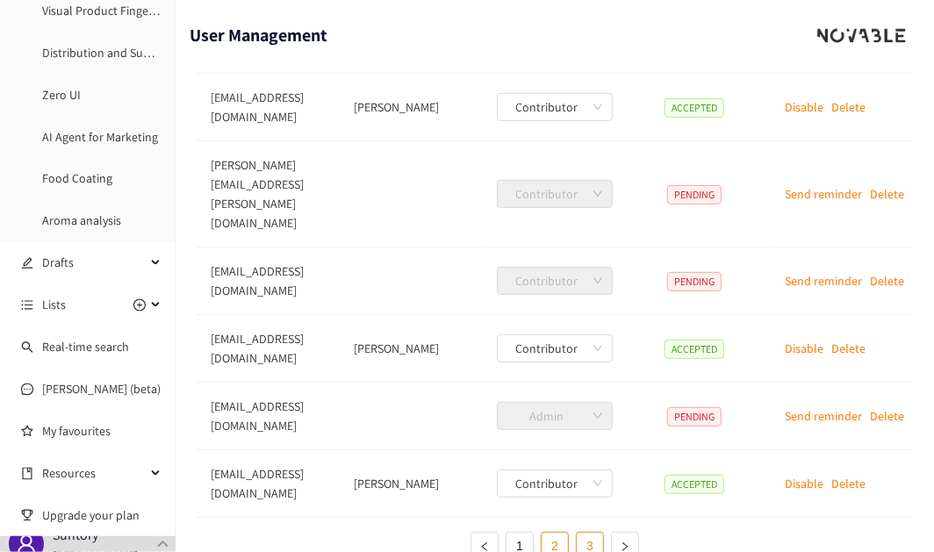
click at [586, 533] on link "3" at bounding box center [590, 546] width 26 height 26
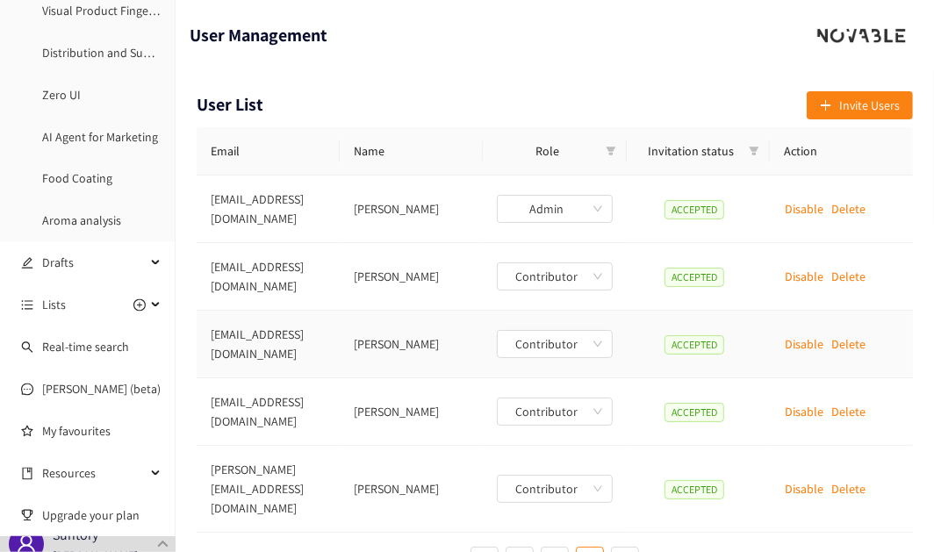
scroll to position [36, 0]
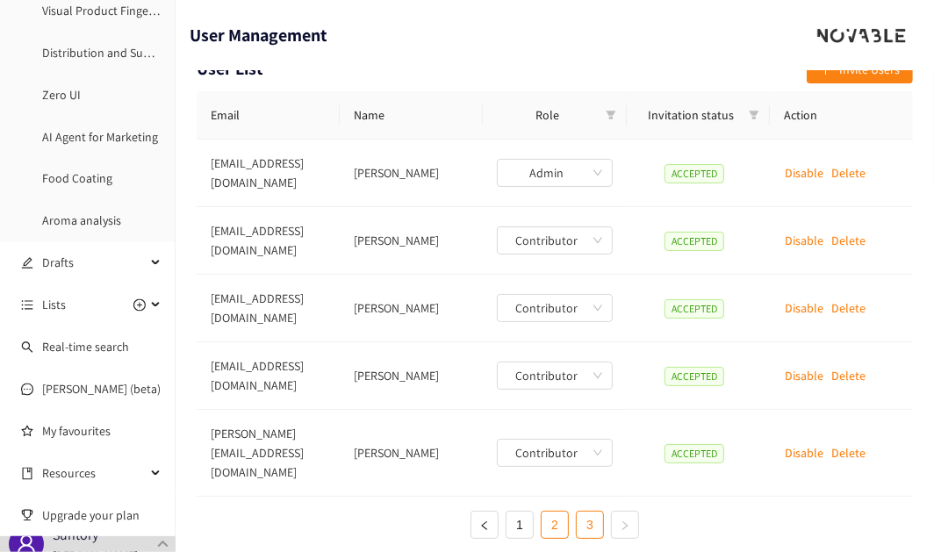
click at [558, 512] on link "2" at bounding box center [555, 525] width 26 height 26
